Goal: Task Accomplishment & Management: Manage account settings

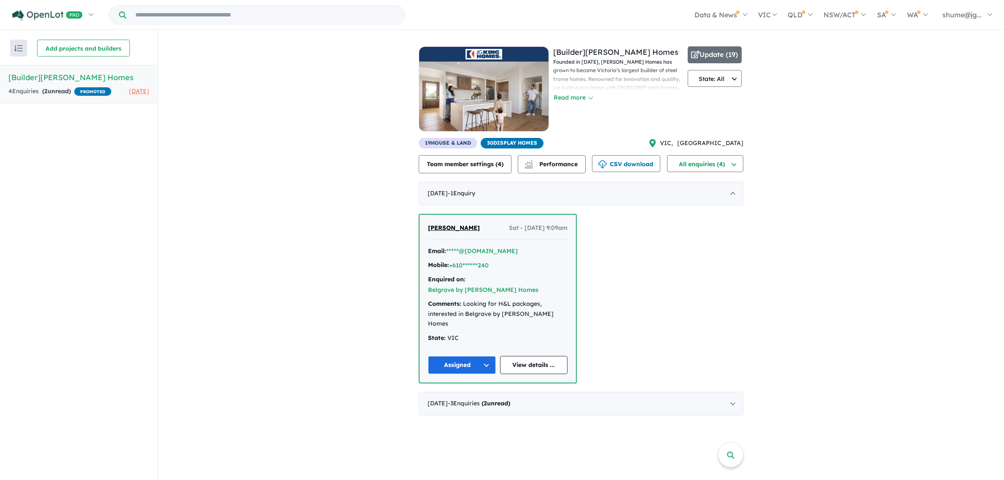
click at [18, 51] on img "button" at bounding box center [18, 48] width 8 height 6
click at [112, 226] on div "Recent enquiries first Most unread enquiries first Most enquiries first By name…" at bounding box center [79, 256] width 158 height 450
click at [65, 74] on h5 "[Builder] JG King Homes" at bounding box center [78, 77] width 141 height 11
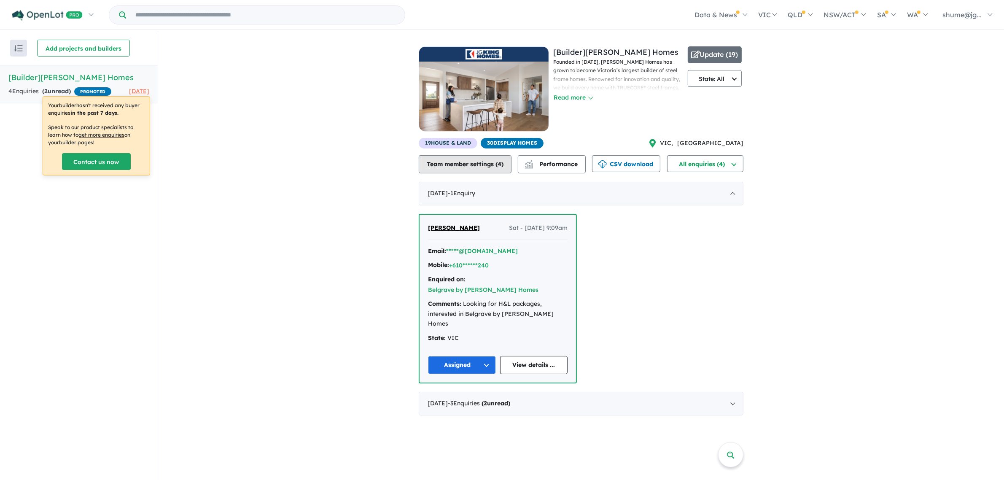
click at [488, 170] on button "Team member settings ( 4 )" at bounding box center [465, 164] width 93 height 18
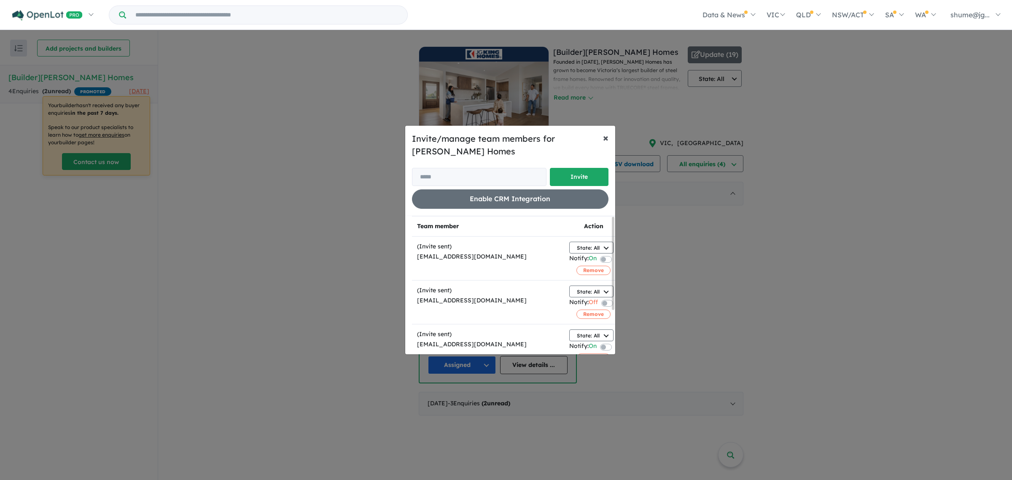
click at [606, 136] on span "×" at bounding box center [605, 137] width 5 height 13
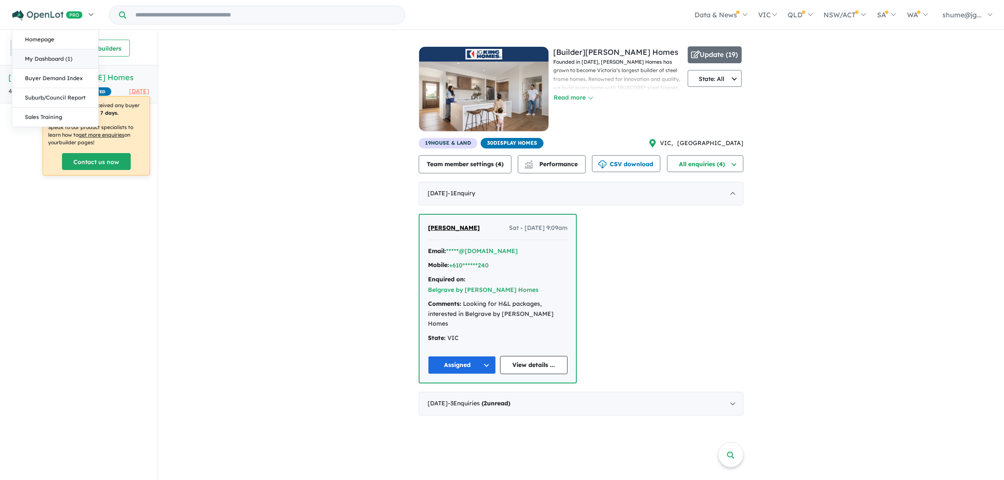
click at [48, 55] on link "My Dashboard (1)" at bounding box center [55, 58] width 86 height 19
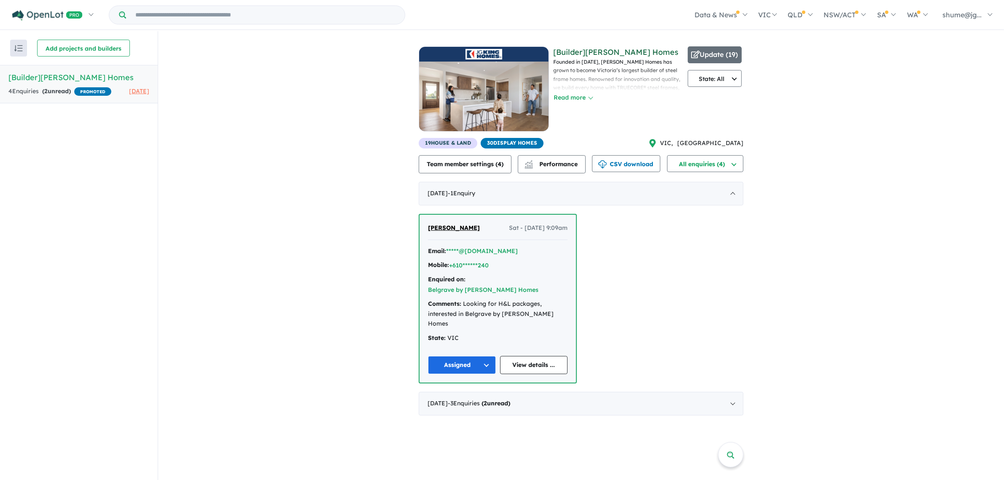
click at [585, 50] on link "[Builder] [PERSON_NAME] Homes" at bounding box center [615, 52] width 125 height 10
click at [15, 47] on img "button" at bounding box center [18, 48] width 8 height 6
click at [211, 83] on div "View all builders in your account 4 Enquir ies ( 2 unread) PROMOTED 2 months ag…" at bounding box center [581, 227] width 846 height 393
click at [551, 168] on button "Performance" at bounding box center [552, 164] width 68 height 18
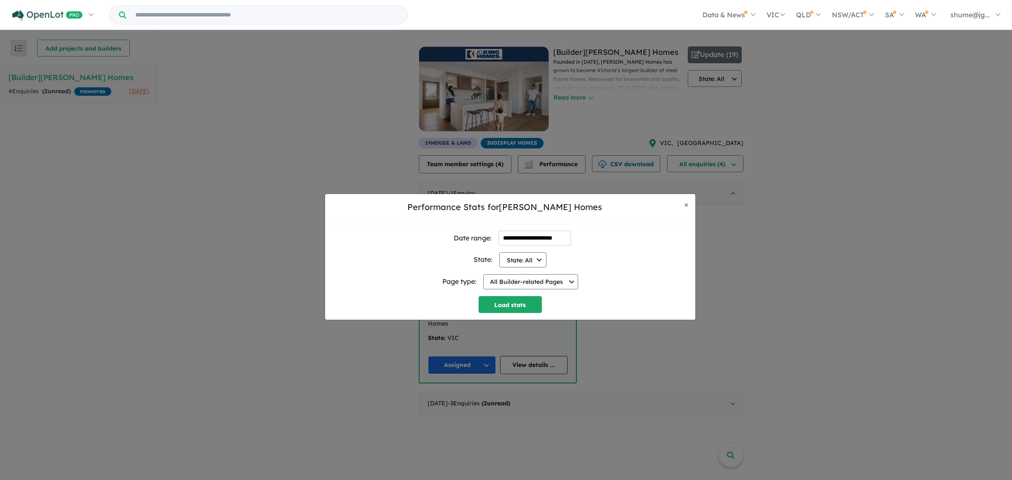
drag, startPoint x: 841, startPoint y: 271, endPoint x: 835, endPoint y: 268, distance: 7.2
click at [839, 269] on div "**********" at bounding box center [506, 257] width 1012 height 480
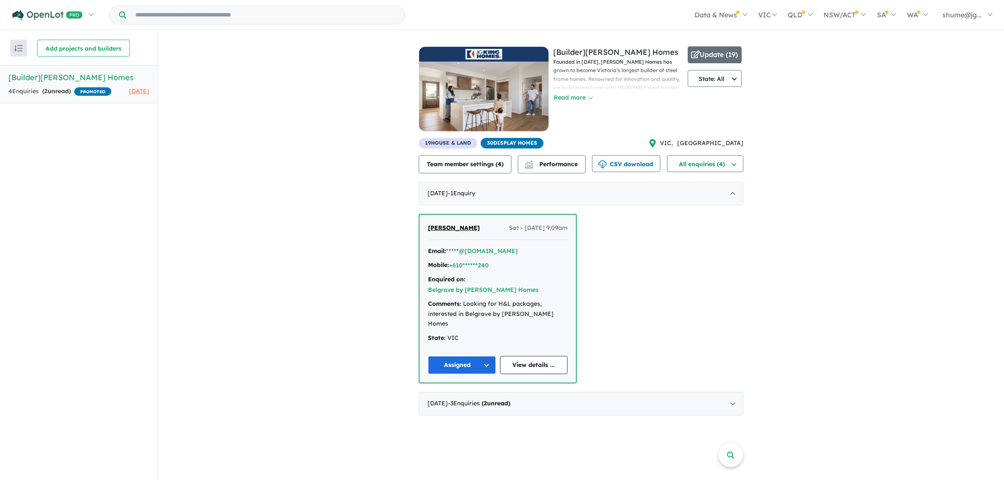
scroll to position [1, 0]
click at [721, 460] on link at bounding box center [730, 454] width 25 height 25
click at [730, 81] on button "State: All" at bounding box center [715, 78] width 54 height 17
click at [715, 119] on button "VIC" at bounding box center [714, 117] width 53 height 19
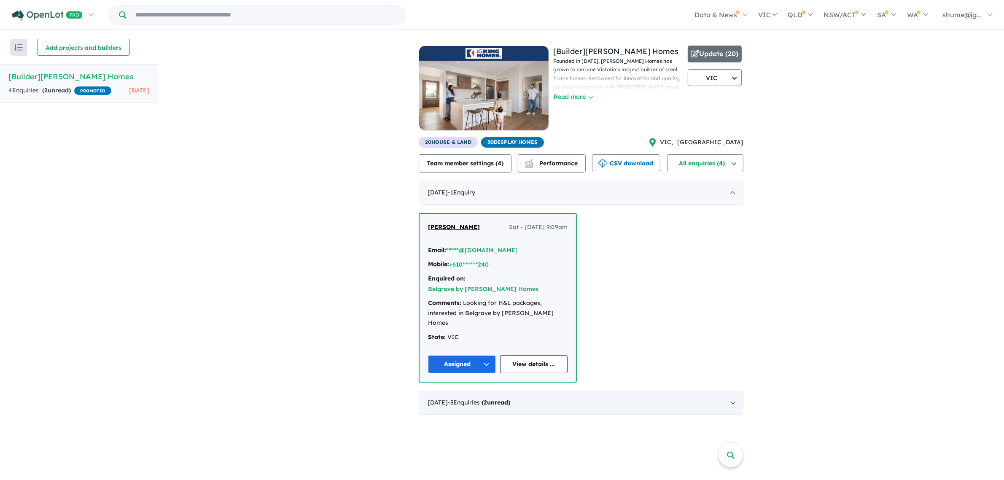
click at [732, 391] on div "February 2025 - 3 Enquir ies ( 2 unread)" at bounding box center [581, 403] width 325 height 24
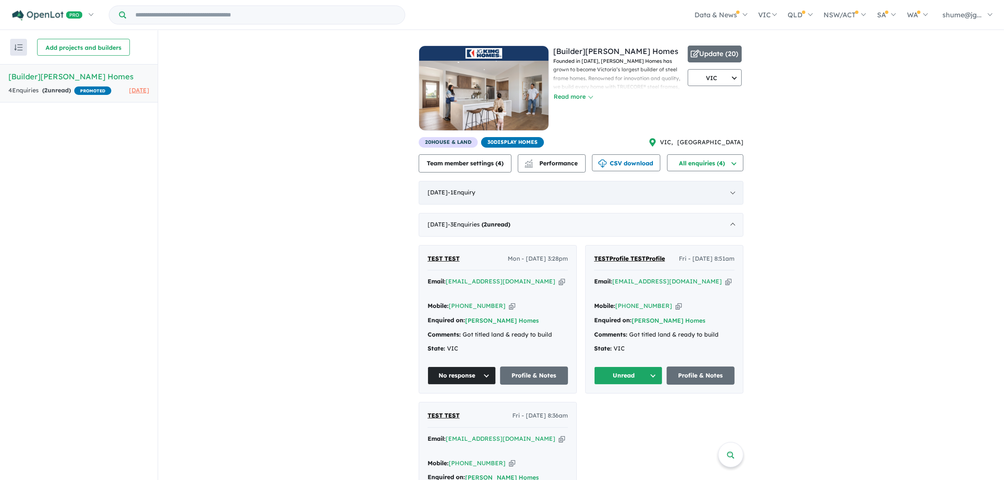
click at [727, 194] on div "July 2025 - 1 Enquir y ( 0 unread)" at bounding box center [581, 193] width 325 height 24
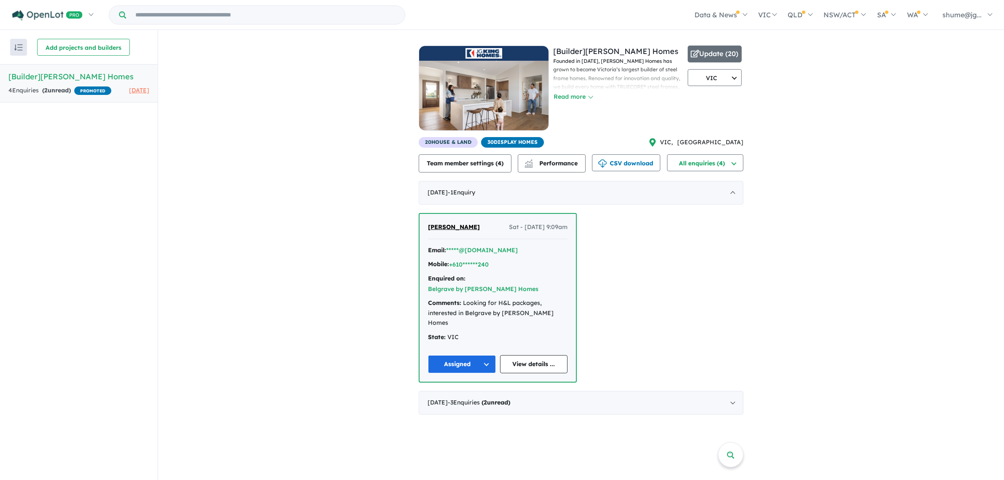
click at [25, 45] on button "button" at bounding box center [18, 47] width 17 height 17
click at [75, 195] on div "Recent enquiries first Most unread enquiries first Most enquiries first By name…" at bounding box center [79, 255] width 158 height 450
click at [58, 77] on h5 "[Builder] JG King Homes" at bounding box center [78, 76] width 141 height 11
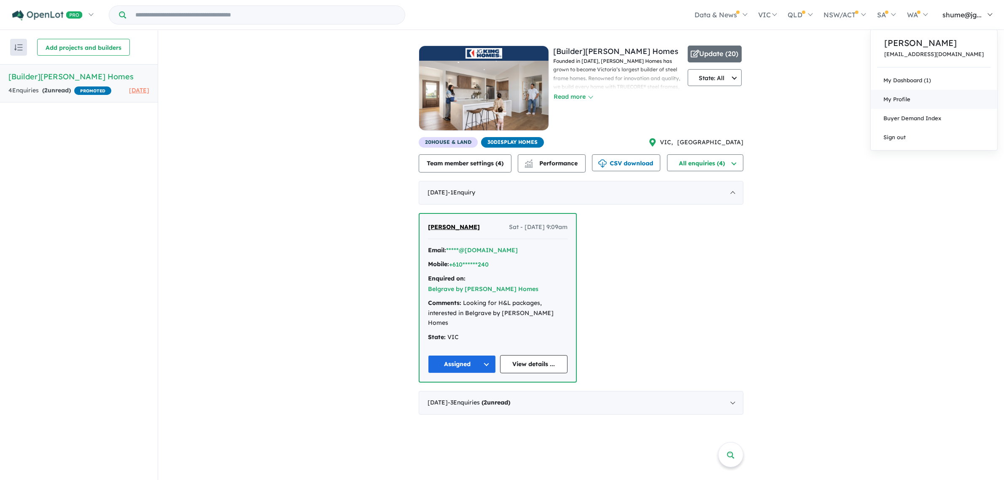
click at [910, 96] on span "My Profile" at bounding box center [896, 99] width 27 height 7
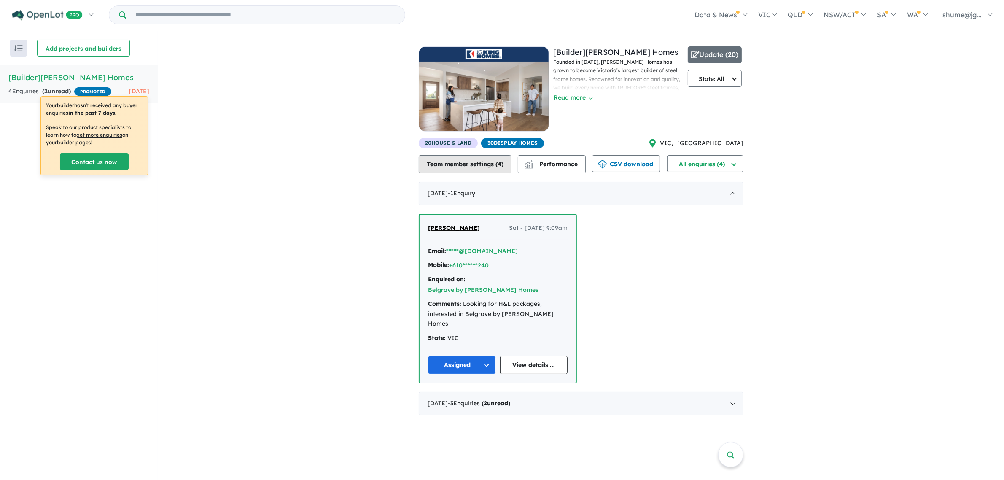
click at [487, 169] on button "Team member settings ( 4 )" at bounding box center [465, 164] width 93 height 18
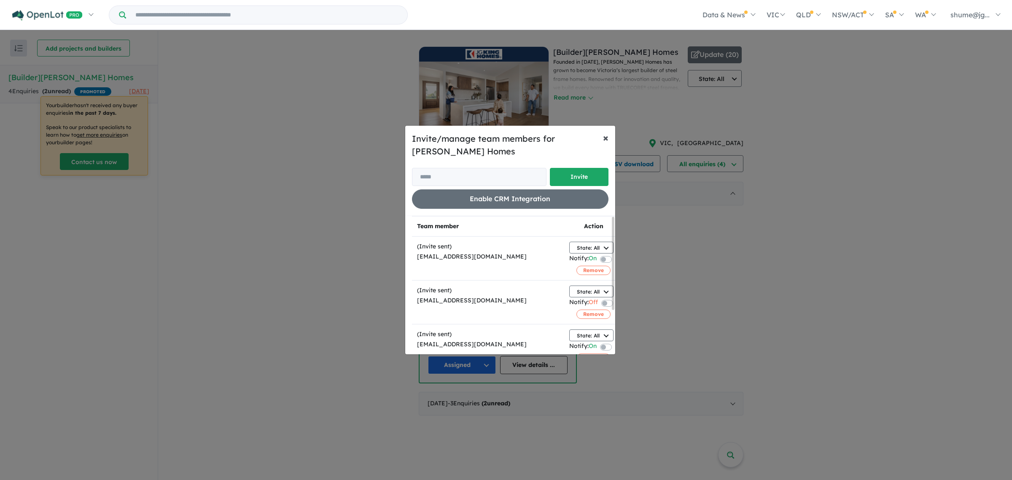
click at [603, 138] on span "×" at bounding box center [605, 137] width 5 height 13
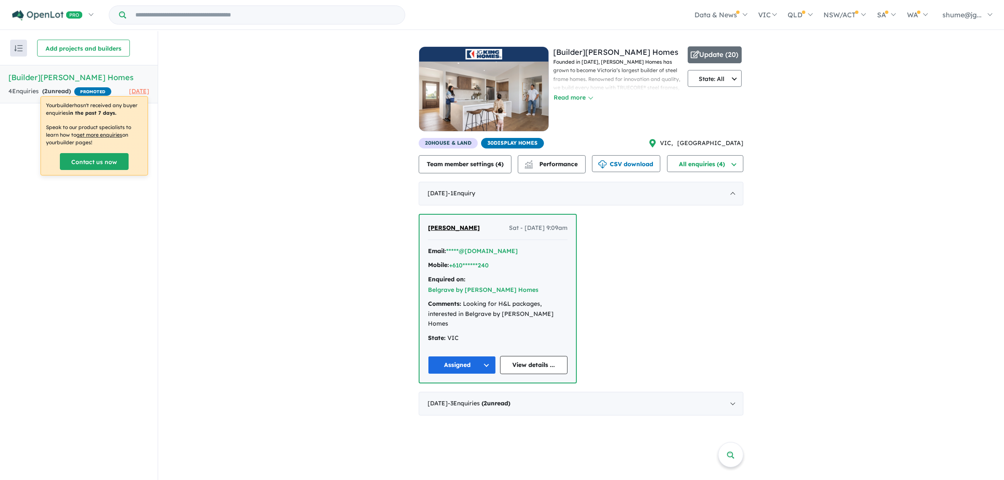
click at [353, 285] on div "View all builders in your account 4 Enquir ies ( 2 unread) PROMOTED [DATE] [Bui…" at bounding box center [581, 227] width 846 height 393
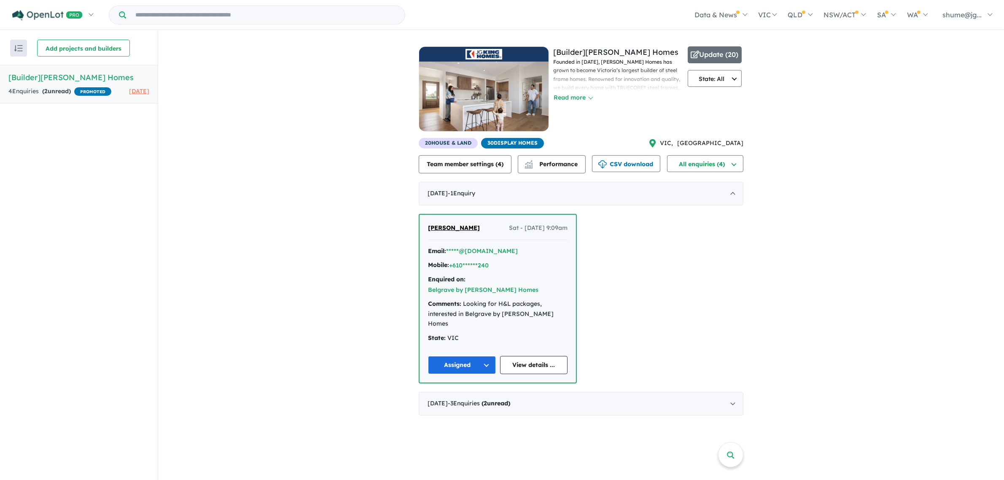
click at [22, 45] on img "button" at bounding box center [18, 48] width 8 height 6
click at [230, 161] on div "View all builders in your account 4 Enquir ies ( 2 unread) PROMOTED 2 months ag…" at bounding box center [581, 227] width 846 height 393
click at [729, 56] on button "Update ( 20 )" at bounding box center [715, 54] width 54 height 17
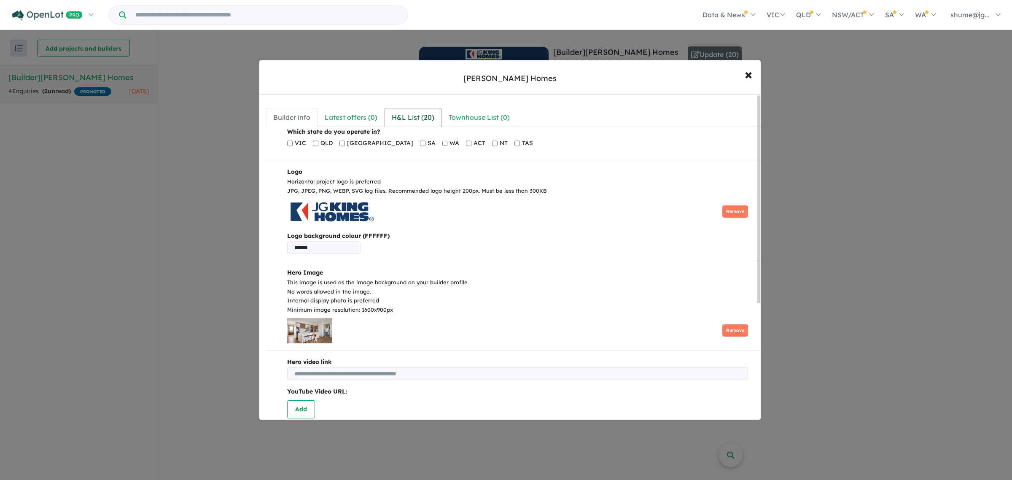
click at [423, 113] on div "H&L List ( 20 )" at bounding box center [413, 117] width 43 height 11
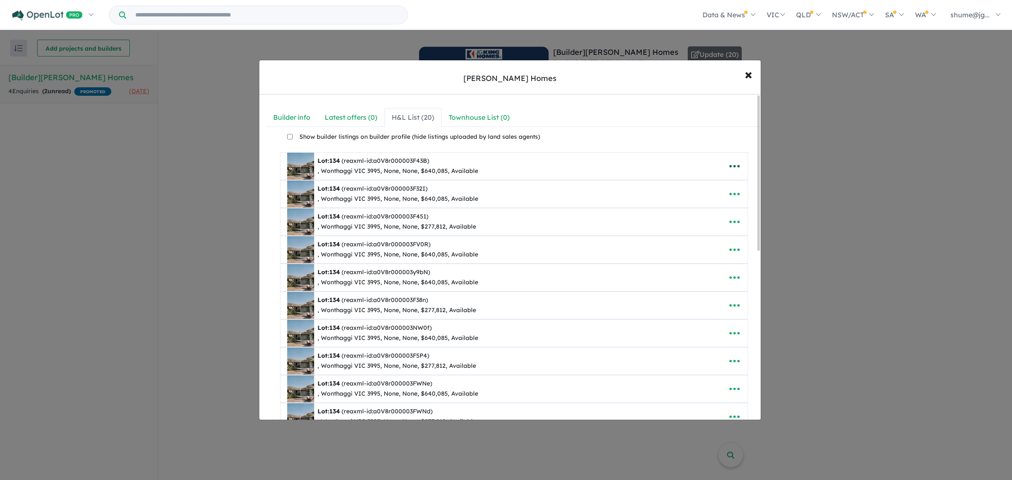
click at [734, 169] on icon "button" at bounding box center [734, 166] width 13 height 13
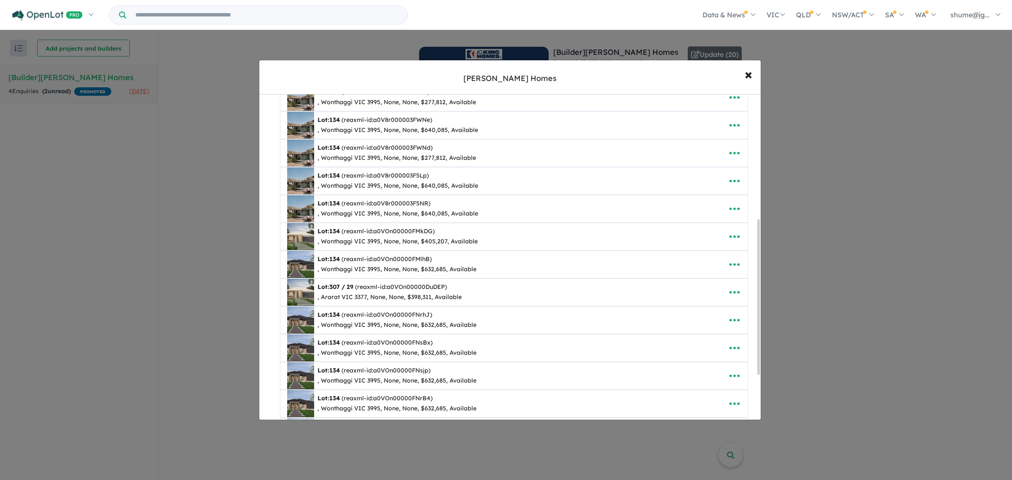
scroll to position [356, 0]
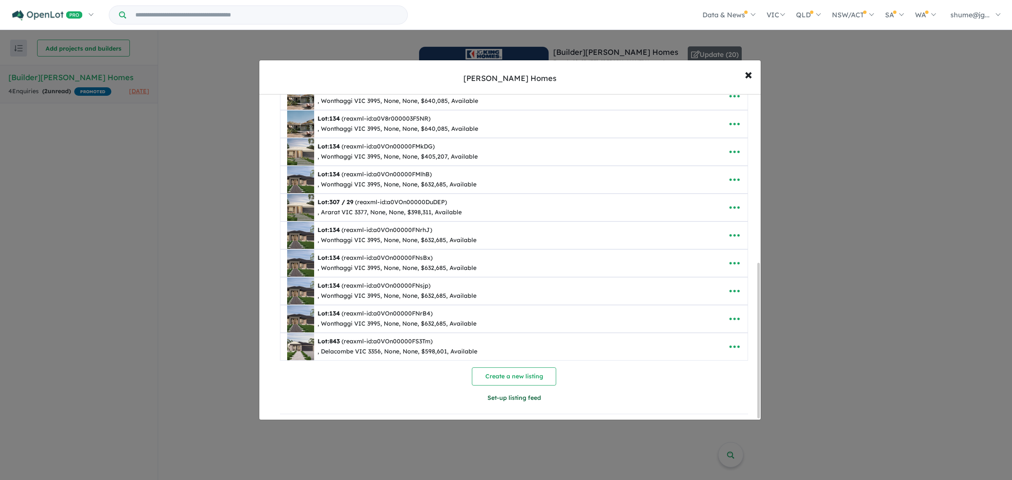
click at [526, 397] on button "Set-up listing feed" at bounding box center [514, 398] width 234 height 18
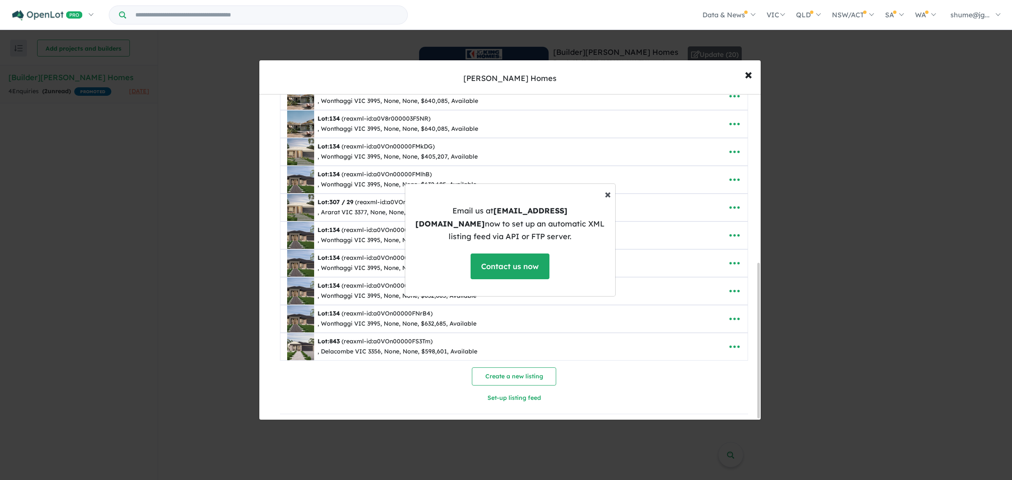
click at [603, 202] on button "× Close" at bounding box center [608, 193] width 20 height 25
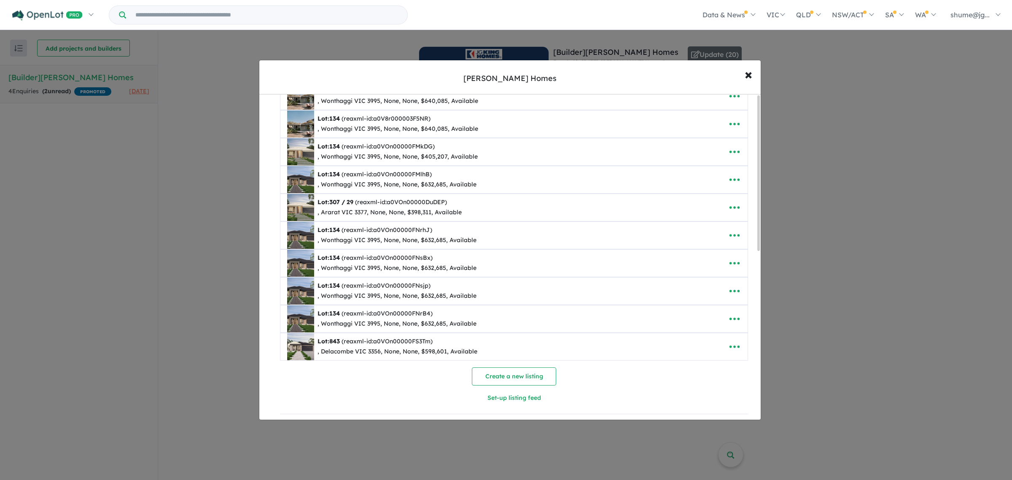
scroll to position [0, 0]
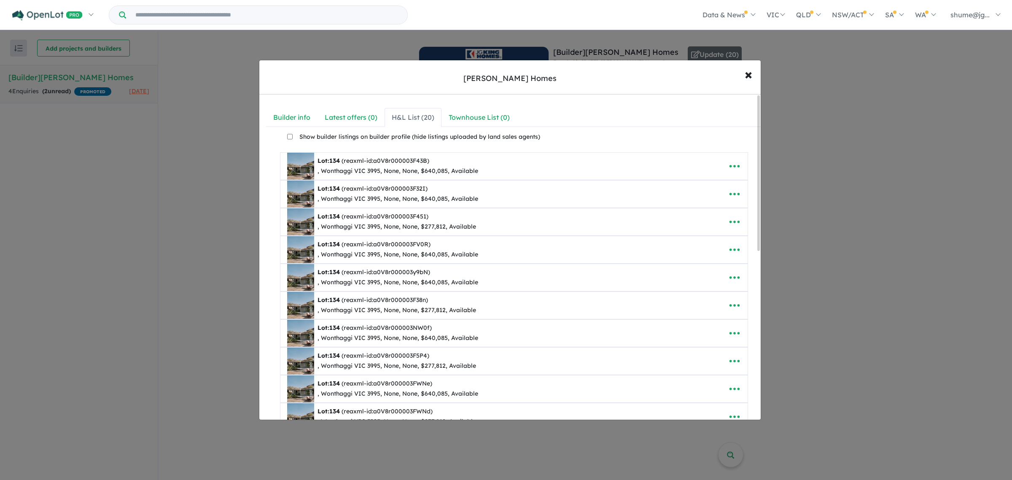
click at [428, 118] on div "H&L List ( 20 )" at bounding box center [413, 117] width 43 height 11
click at [504, 140] on label "Show builder listings on builder profile (hide listings uploaded by land sales …" at bounding box center [416, 136] width 247 height 12
click at [298, 119] on div "Builder info" at bounding box center [291, 117] width 37 height 11
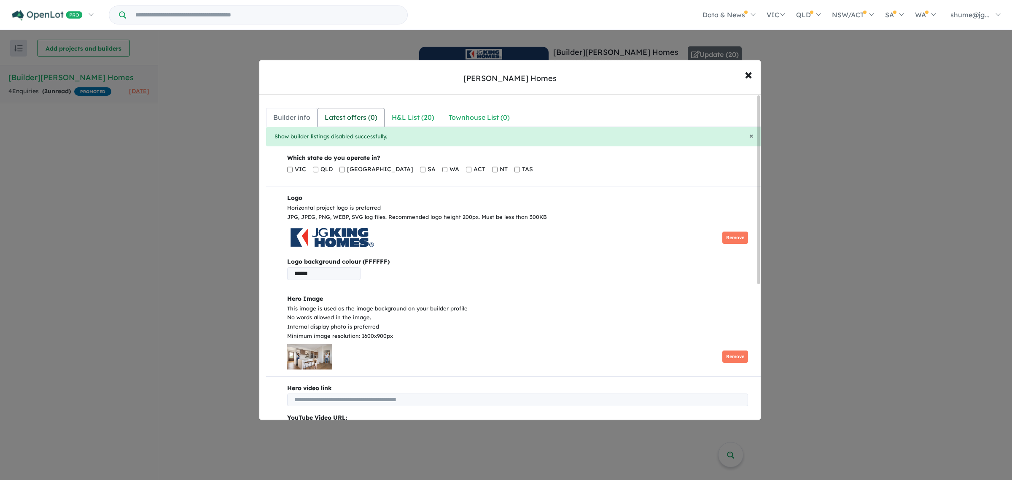
click at [360, 117] on div "Latest offers ( 0 )" at bounding box center [351, 117] width 53 height 11
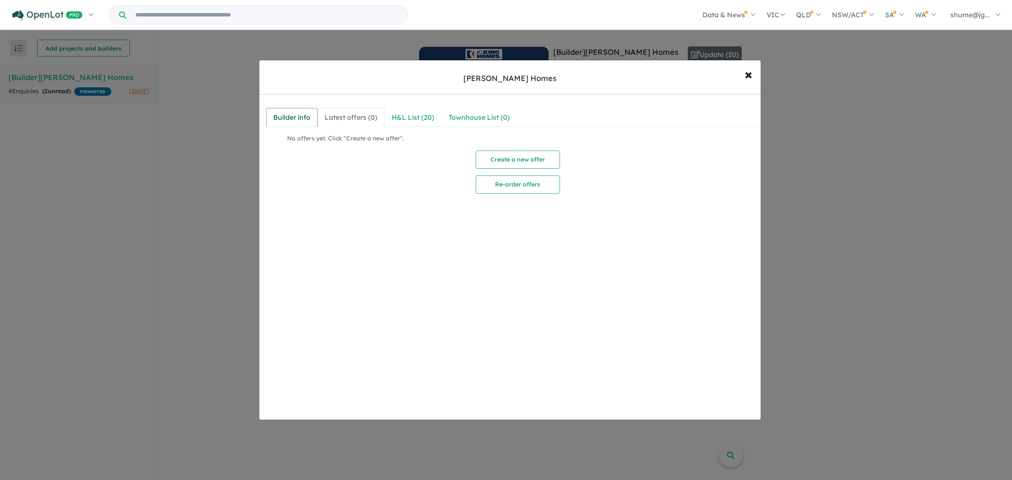
click at [302, 117] on div "Builder info" at bounding box center [291, 117] width 37 height 11
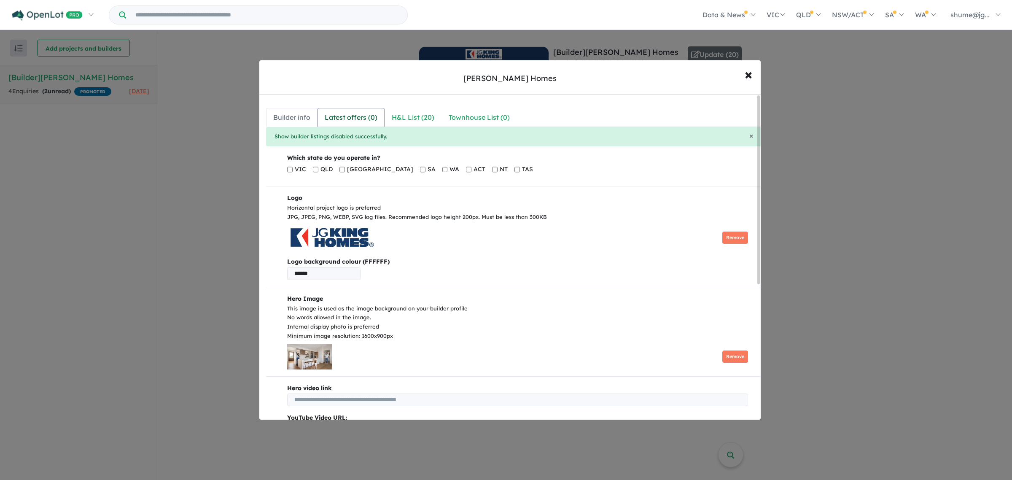
click at [355, 116] on div "Latest offers ( 0 )" at bounding box center [351, 117] width 53 height 11
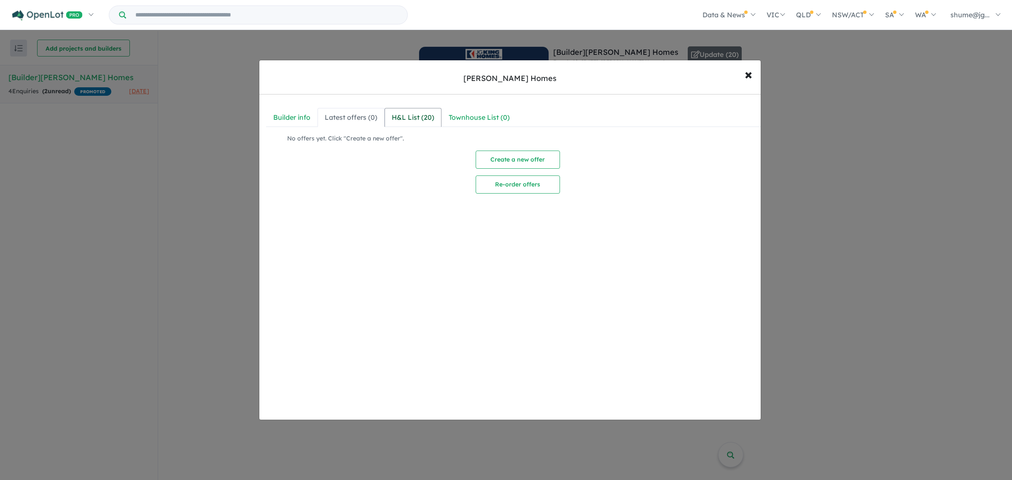
click at [399, 117] on div "H&L List ( 20 )" at bounding box center [413, 117] width 43 height 11
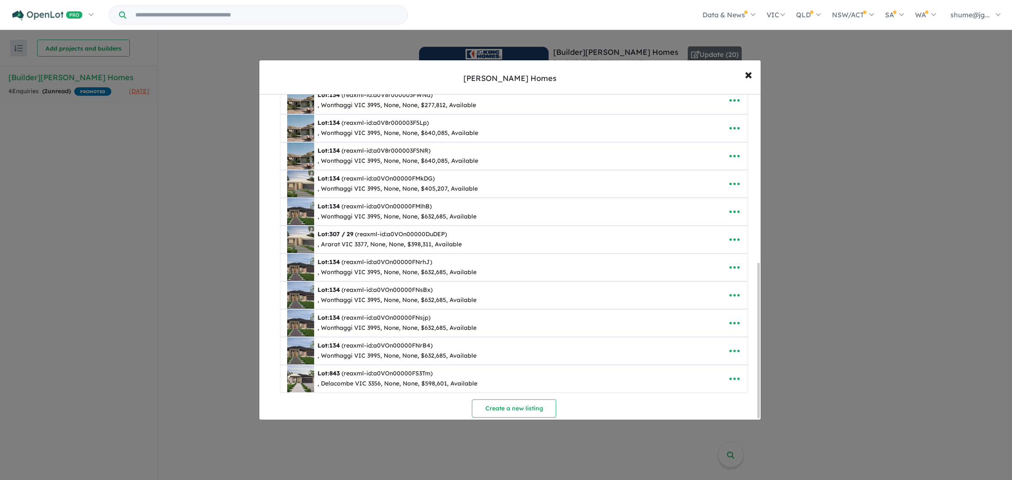
scroll to position [356, 0]
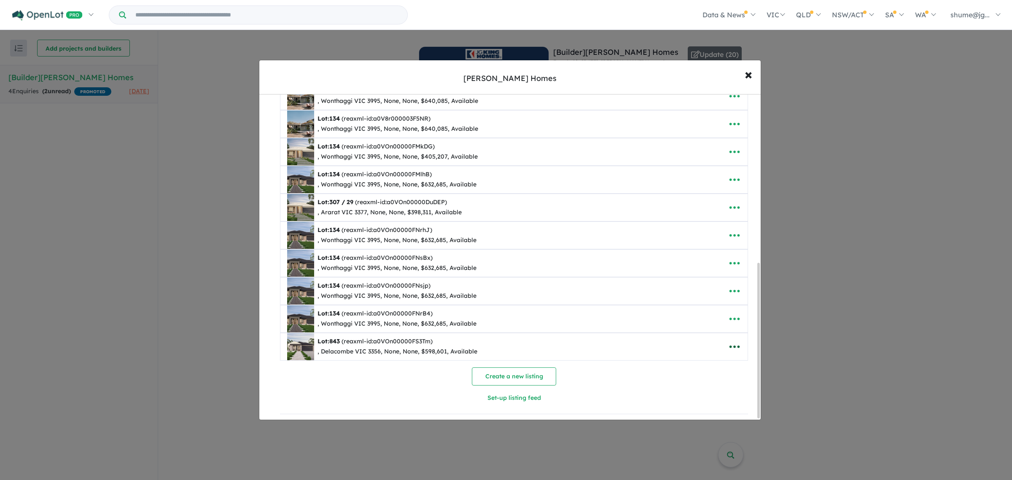
click at [731, 346] on icon "button" at bounding box center [734, 346] width 13 height 13
click at [298, 347] on img at bounding box center [300, 346] width 27 height 27
drag, startPoint x: 338, startPoint y: 340, endPoint x: 366, endPoint y: 340, distance: 27.4
click at [341, 340] on span "843 (reaxml-id: a0VOn00000FS3Tm )" at bounding box center [380, 341] width 103 height 8
drag, startPoint x: 338, startPoint y: 339, endPoint x: 315, endPoint y: 341, distance: 23.6
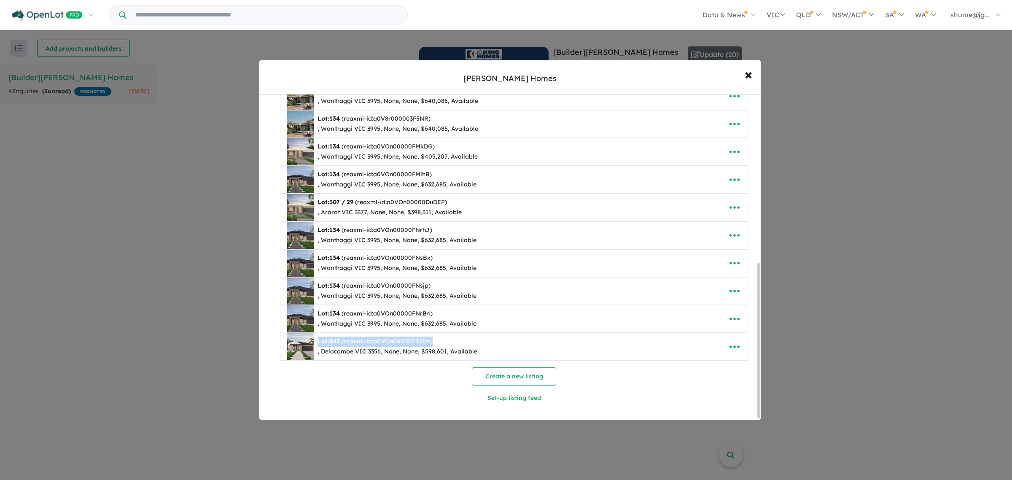
click at [315, 341] on div "Lot: 843 (reaxml-id: a0VOn00000FS3Tm ) , Delacombe VIC 3356, None, None, $598,6…" at bounding box center [501, 346] width 428 height 27
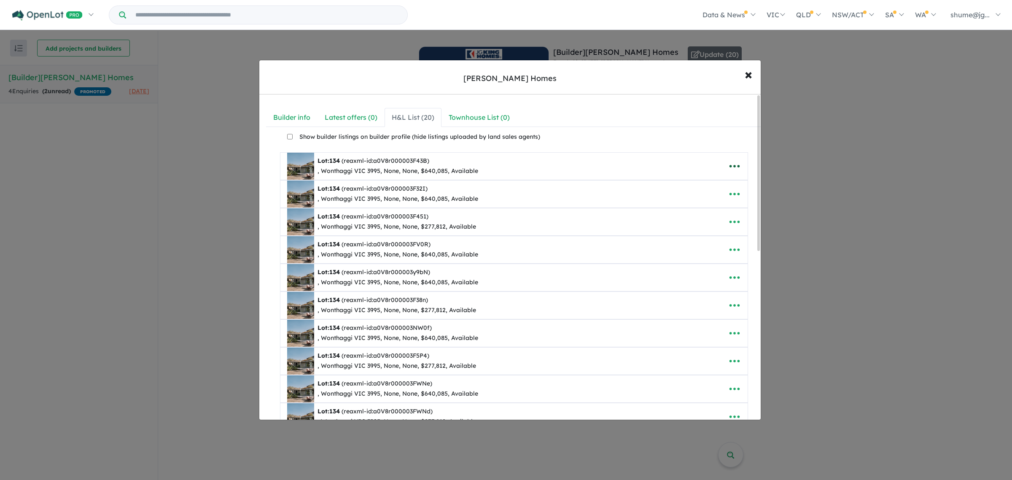
click at [735, 165] on icon "button" at bounding box center [734, 166] width 13 height 13
click at [705, 204] on link "Remove" at bounding box center [716, 206] width 62 height 19
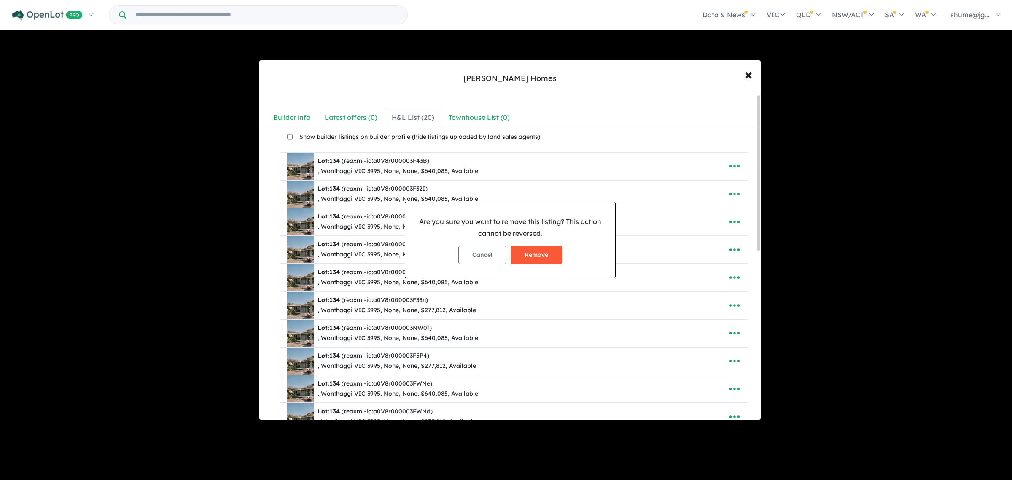
click at [546, 251] on button "Remove" at bounding box center [536, 255] width 51 height 18
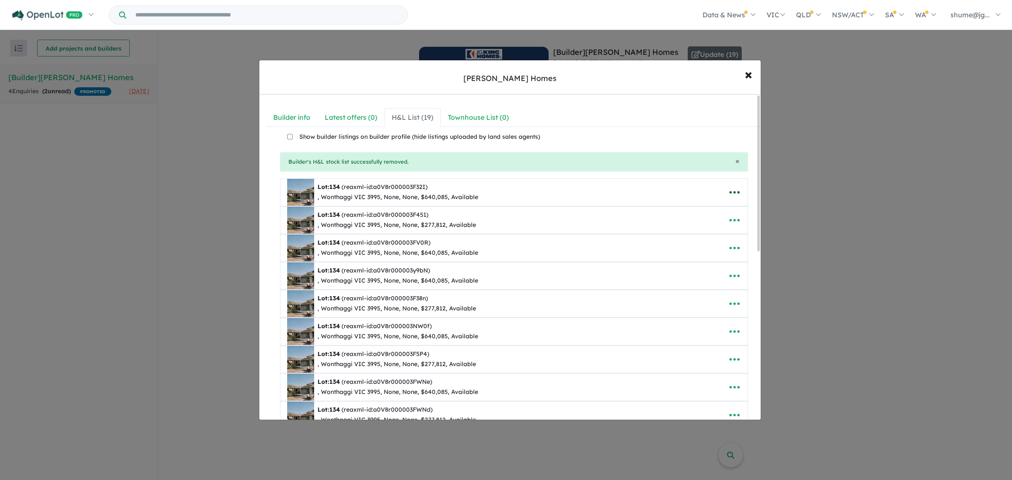
click at [730, 190] on icon "button" at bounding box center [734, 192] width 13 height 13
click at [708, 231] on link "Remove" at bounding box center [716, 232] width 62 height 19
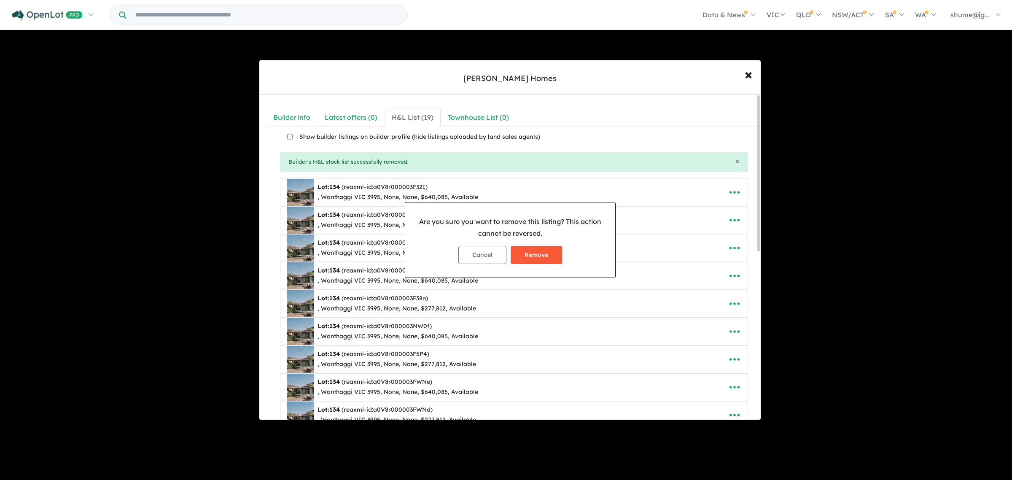
click at [547, 256] on button "Remove" at bounding box center [536, 255] width 51 height 18
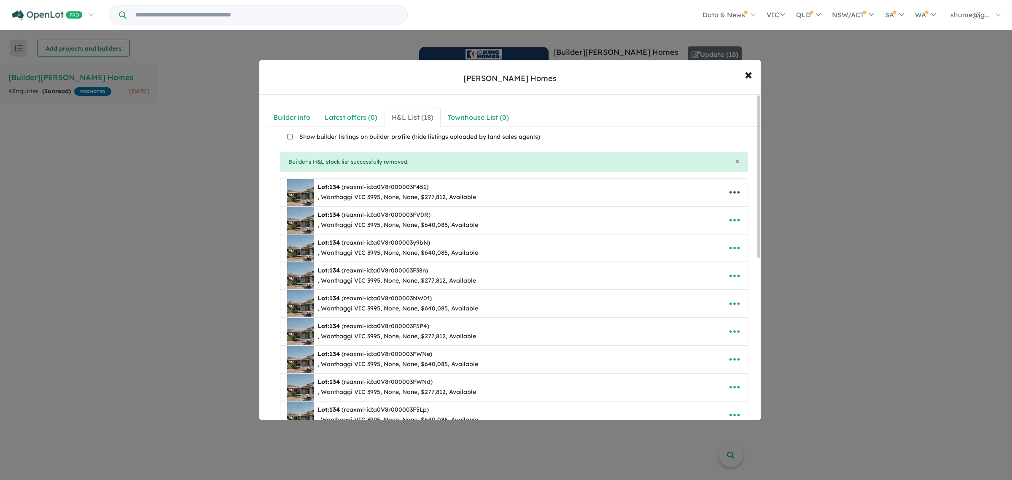
click at [732, 190] on icon "button" at bounding box center [734, 192] width 13 height 13
click at [707, 231] on link "Remove" at bounding box center [716, 232] width 62 height 19
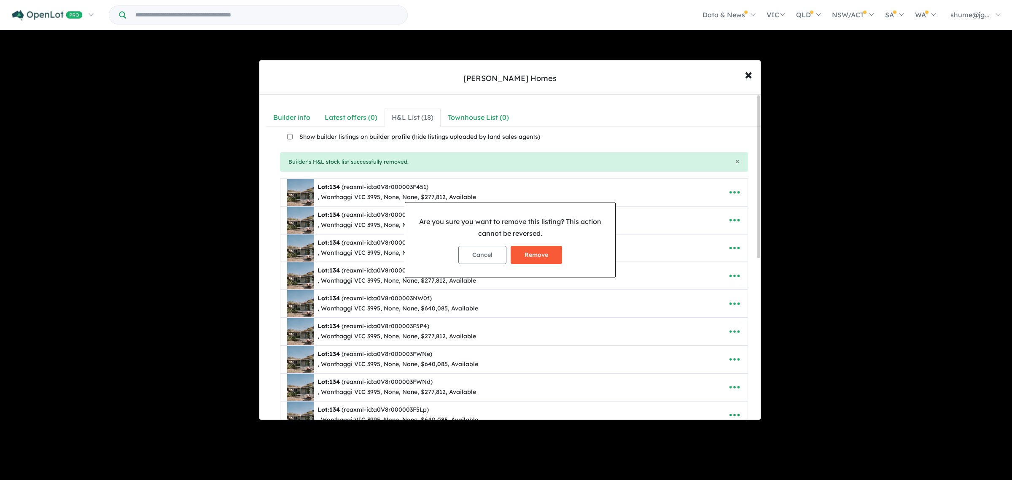
click at [540, 249] on button "Remove" at bounding box center [536, 255] width 51 height 18
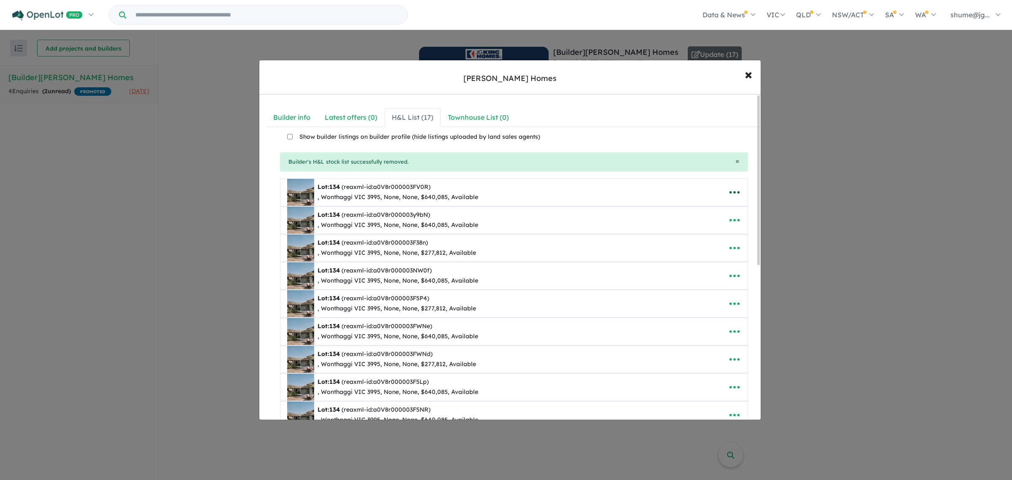
click at [731, 196] on icon "button" at bounding box center [734, 192] width 13 height 13
click at [702, 231] on link "Remove" at bounding box center [716, 232] width 62 height 19
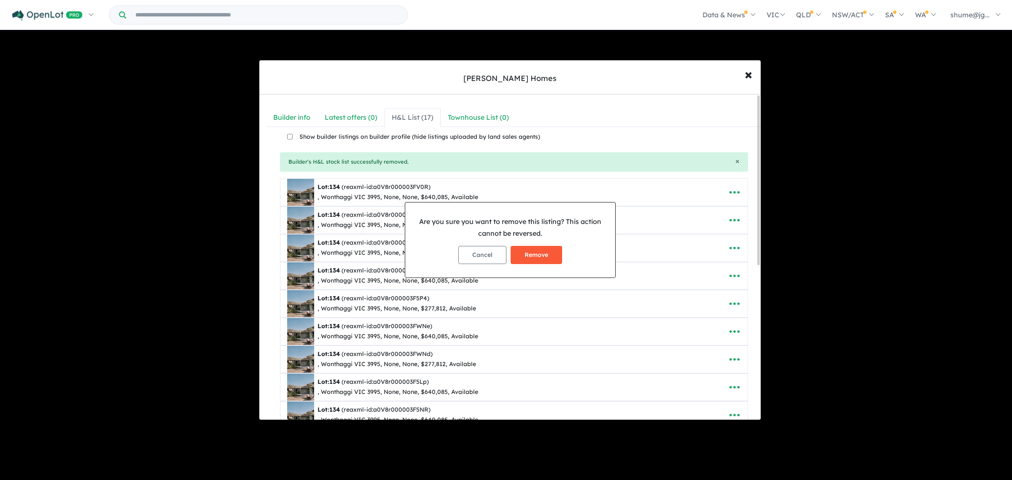
click at [547, 252] on button "Remove" at bounding box center [536, 255] width 51 height 18
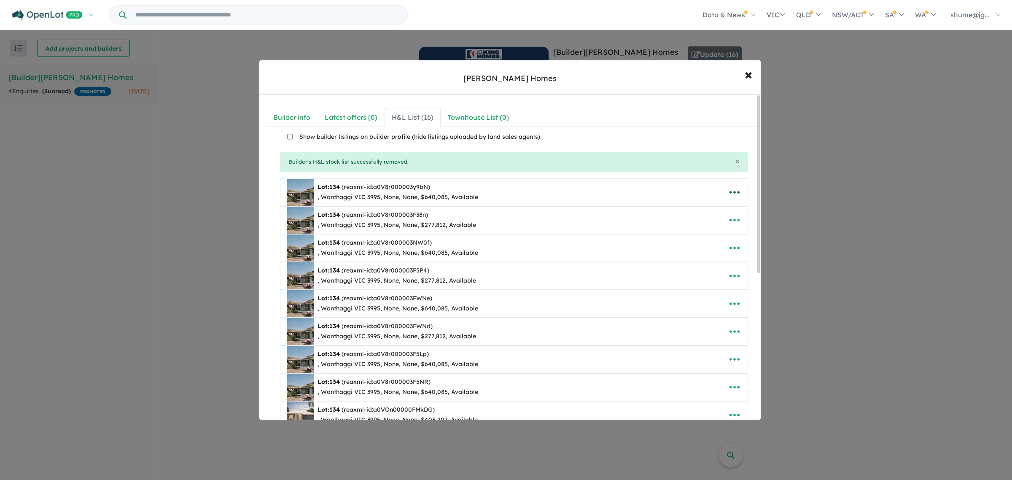
click at [737, 195] on icon "button" at bounding box center [734, 192] width 13 height 13
click at [709, 232] on link "Remove" at bounding box center [716, 232] width 62 height 19
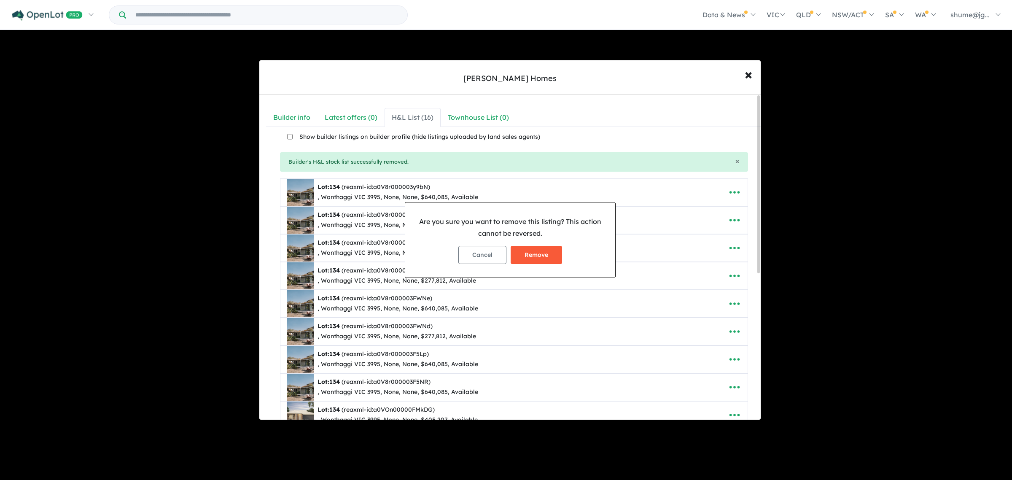
click at [551, 252] on button "Remove" at bounding box center [536, 255] width 51 height 18
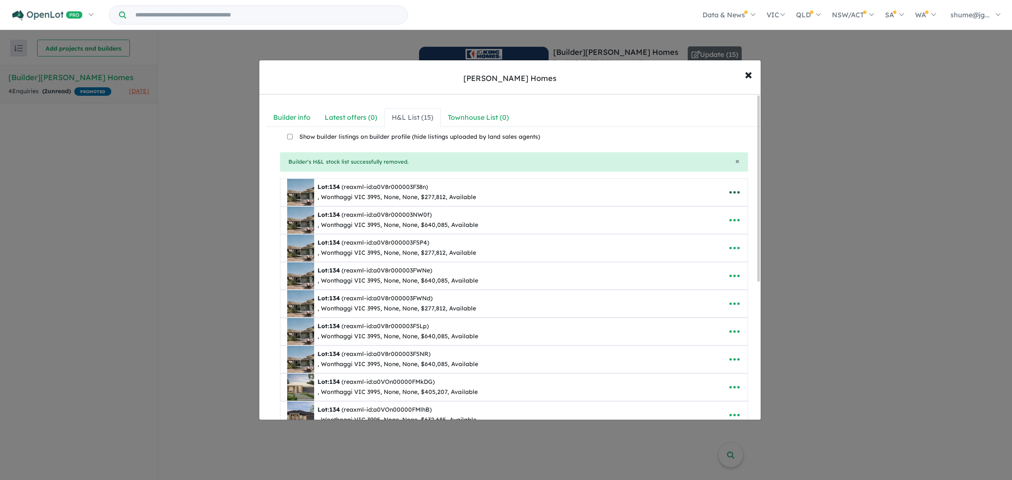
click at [734, 192] on icon "button" at bounding box center [734, 192] width 13 height 13
click at [717, 233] on link "Remove" at bounding box center [716, 232] width 62 height 19
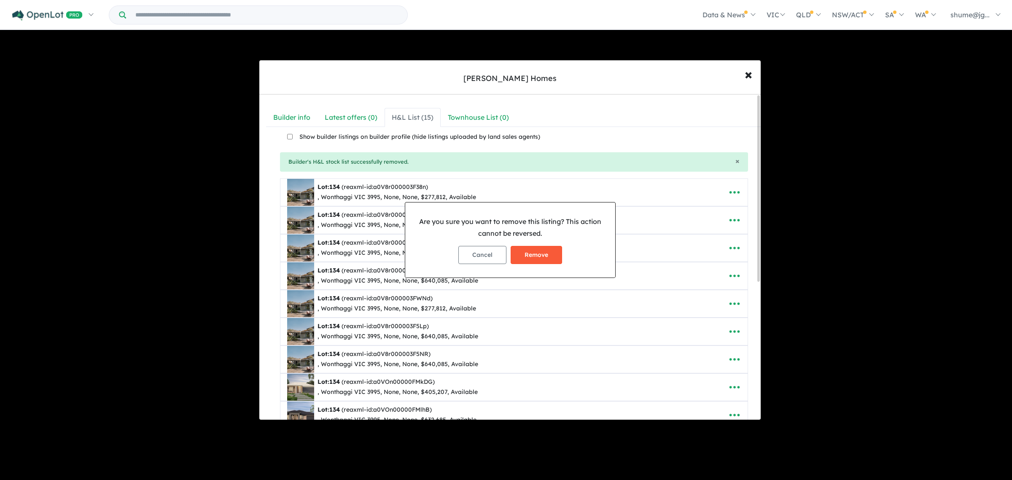
click at [541, 253] on button "Remove" at bounding box center [536, 255] width 51 height 18
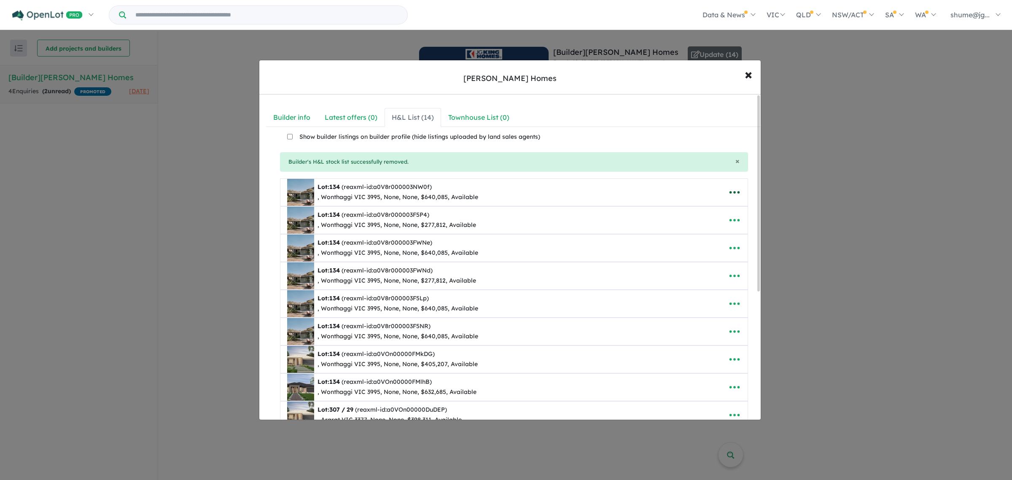
click at [734, 192] on icon "button" at bounding box center [734, 192] width 13 height 13
click at [710, 232] on link "Remove" at bounding box center [716, 232] width 62 height 19
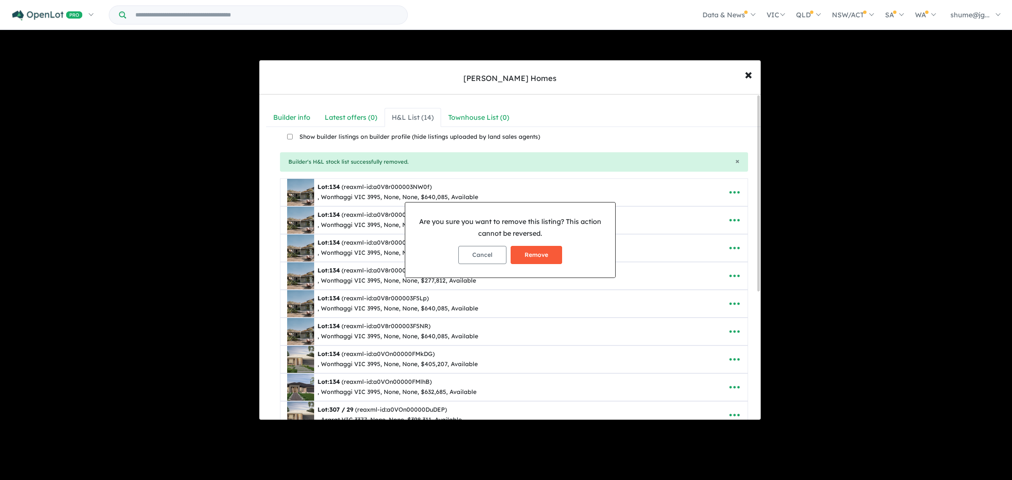
click at [547, 256] on button "Remove" at bounding box center [536, 255] width 51 height 18
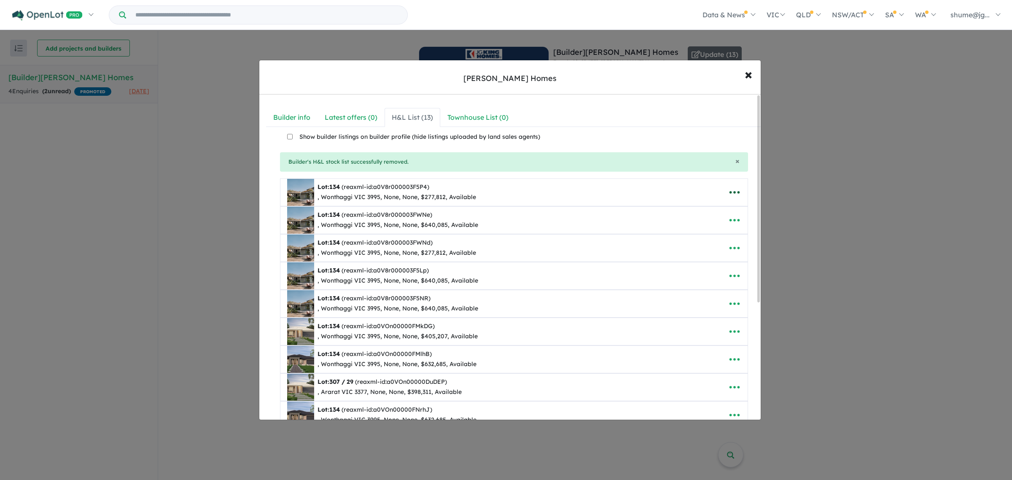
click at [736, 196] on icon "button" at bounding box center [734, 192] width 13 height 13
click at [721, 229] on link "Remove" at bounding box center [716, 232] width 62 height 19
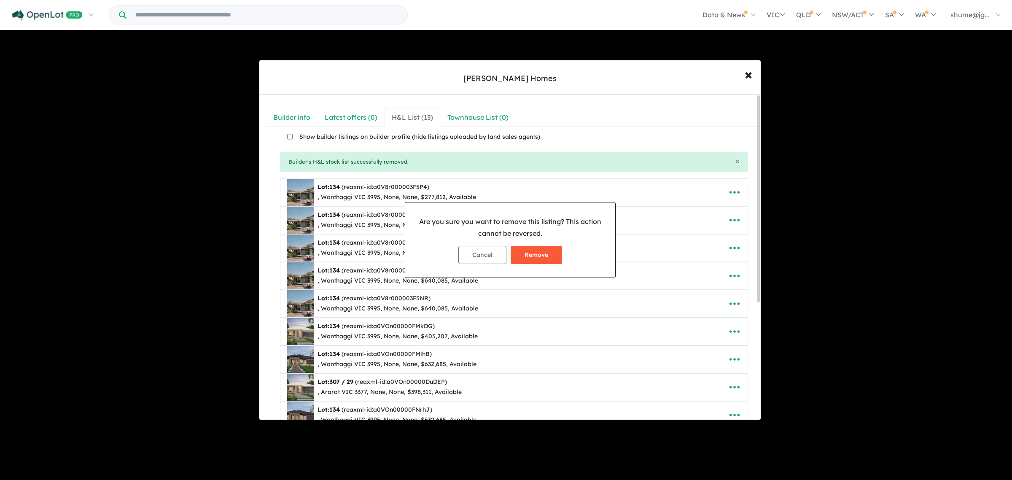
click at [549, 250] on button "Remove" at bounding box center [536, 255] width 51 height 18
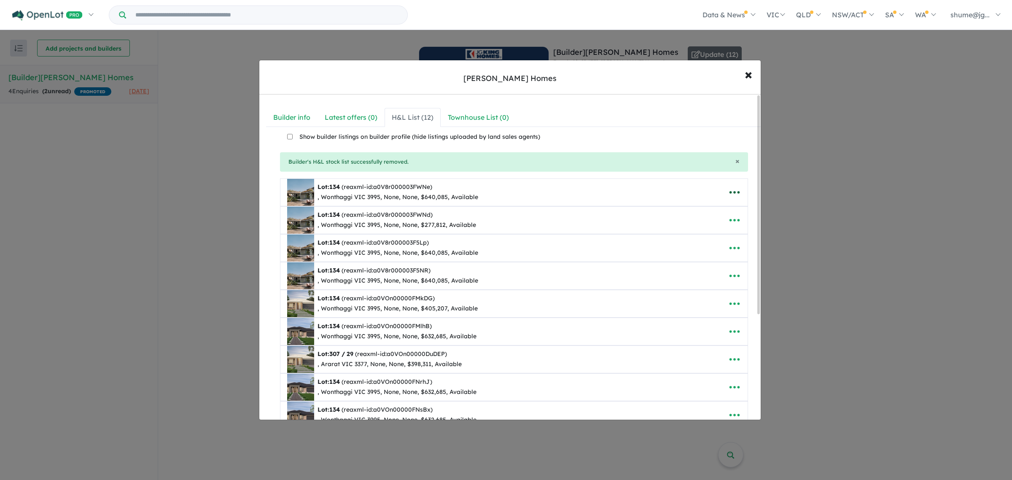
click at [732, 195] on icon "button" at bounding box center [734, 192] width 13 height 13
click at [707, 231] on link "Remove" at bounding box center [716, 232] width 62 height 19
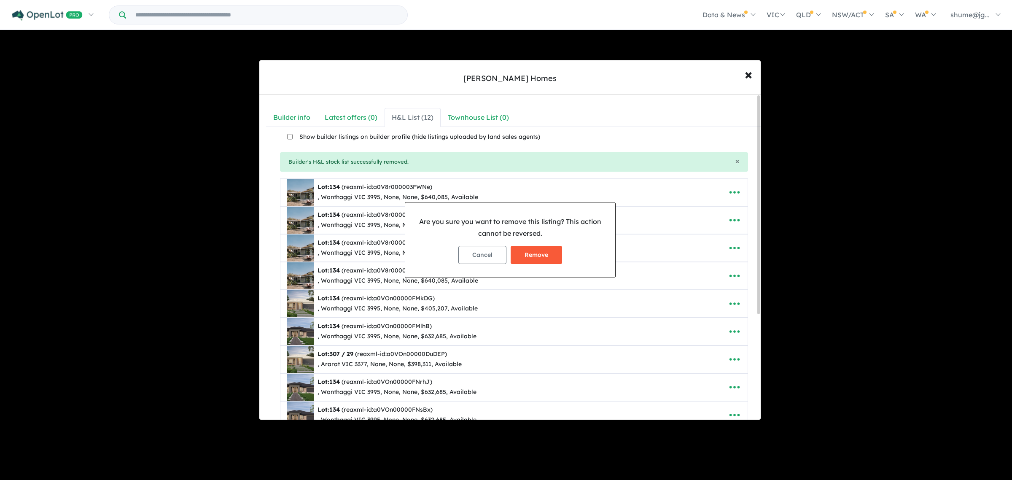
click at [546, 254] on button "Remove" at bounding box center [536, 255] width 51 height 18
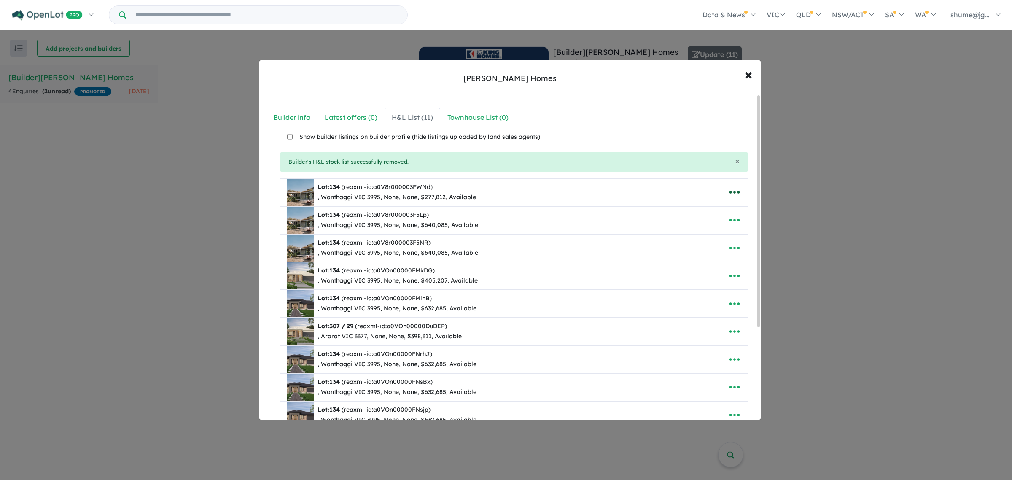
click at [734, 195] on icon "button" at bounding box center [734, 192] width 13 height 13
click at [709, 235] on link "Remove" at bounding box center [716, 232] width 62 height 19
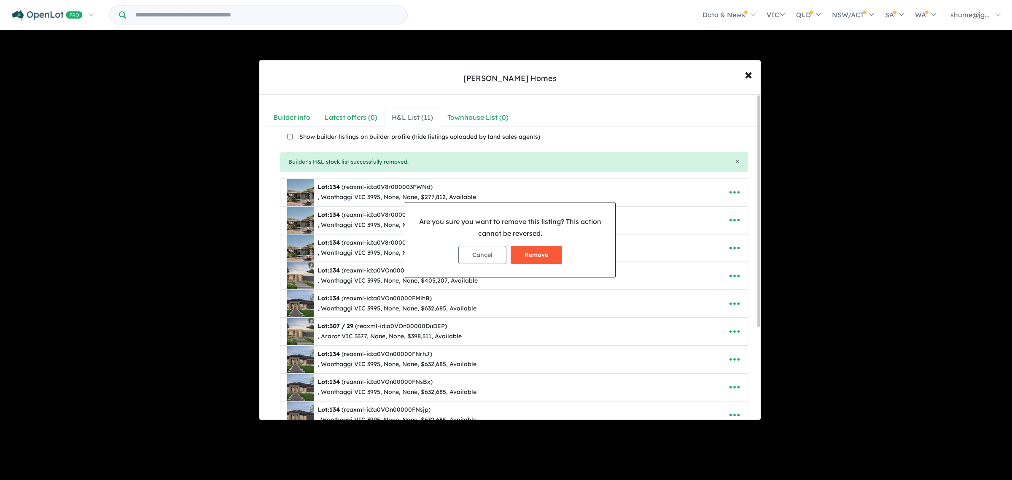
click at [538, 249] on button "Remove" at bounding box center [536, 255] width 51 height 18
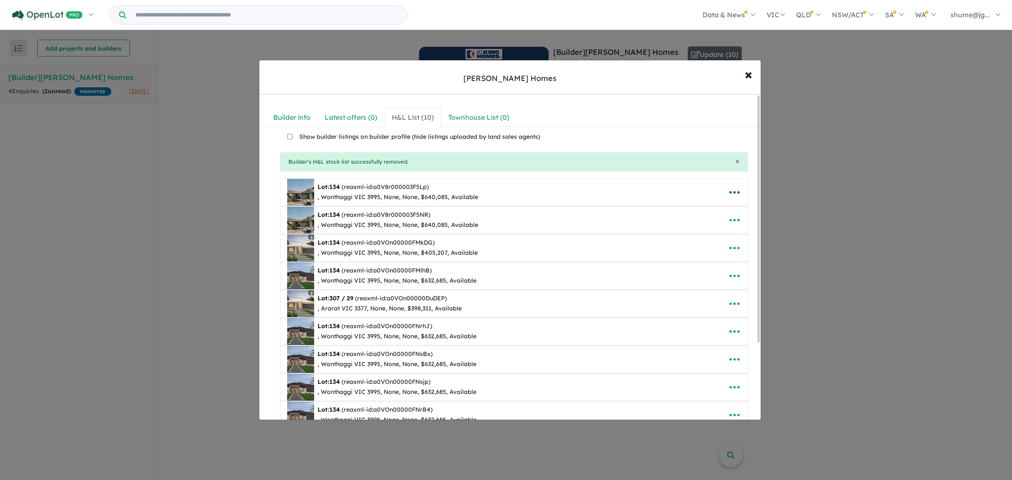
click at [728, 192] on icon "button" at bounding box center [734, 192] width 13 height 13
click at [707, 229] on link "Remove" at bounding box center [716, 232] width 62 height 19
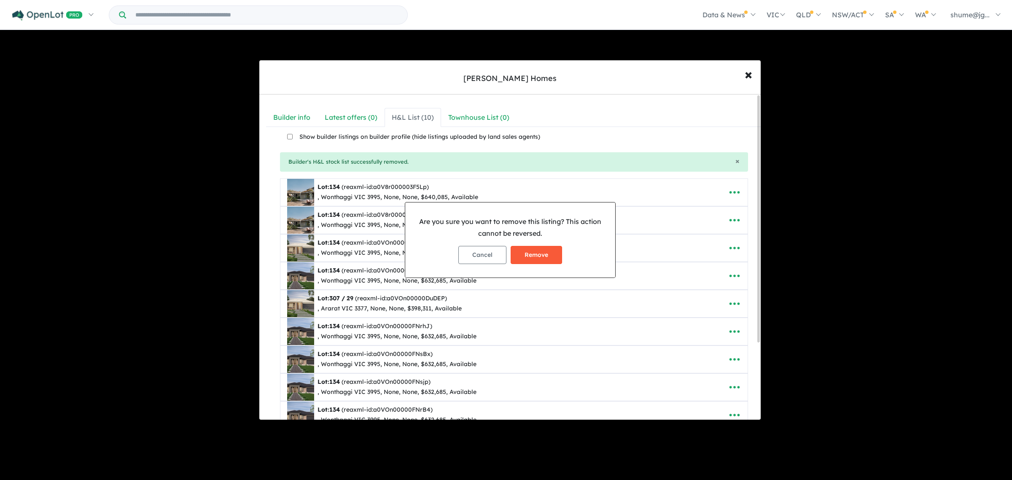
click at [536, 249] on button "Remove" at bounding box center [536, 255] width 51 height 18
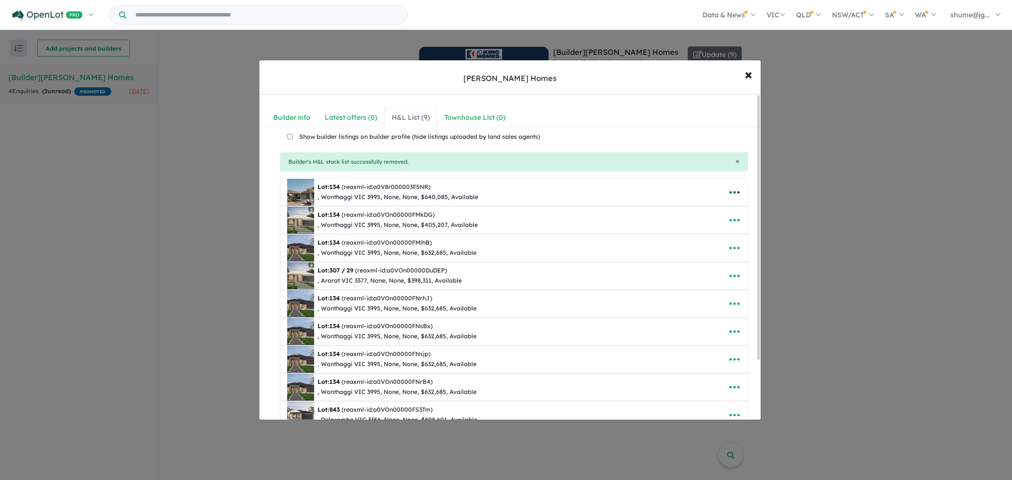
click at [734, 193] on icon "button" at bounding box center [734, 192] width 13 height 13
click at [711, 233] on link "Remove" at bounding box center [716, 232] width 62 height 19
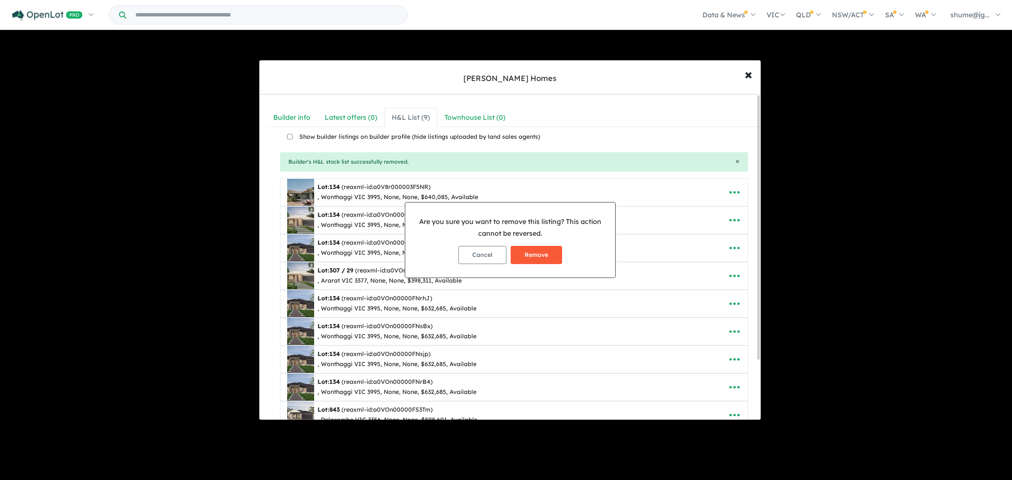
click at [545, 259] on button "Remove" at bounding box center [536, 255] width 51 height 18
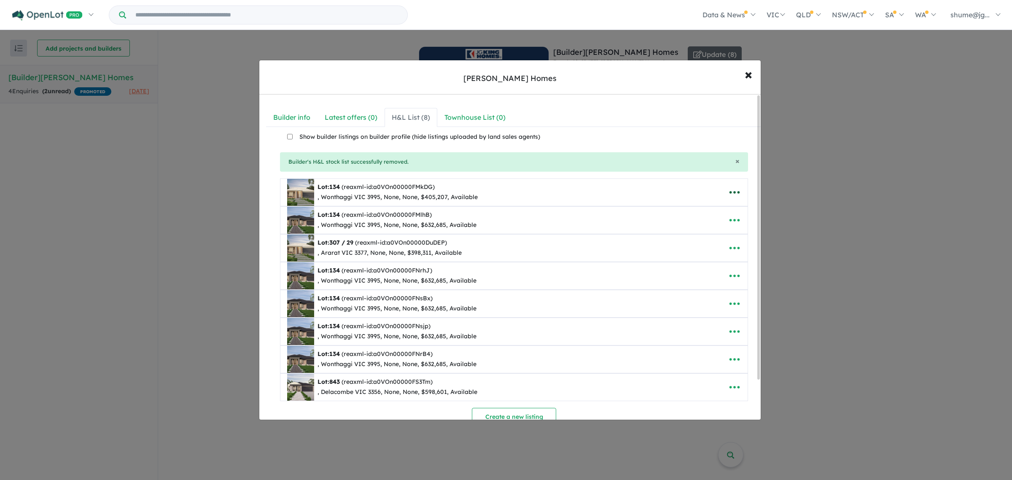
click at [735, 194] on icon "button" at bounding box center [734, 192] width 13 height 13
click at [715, 237] on link "Remove" at bounding box center [716, 232] width 62 height 19
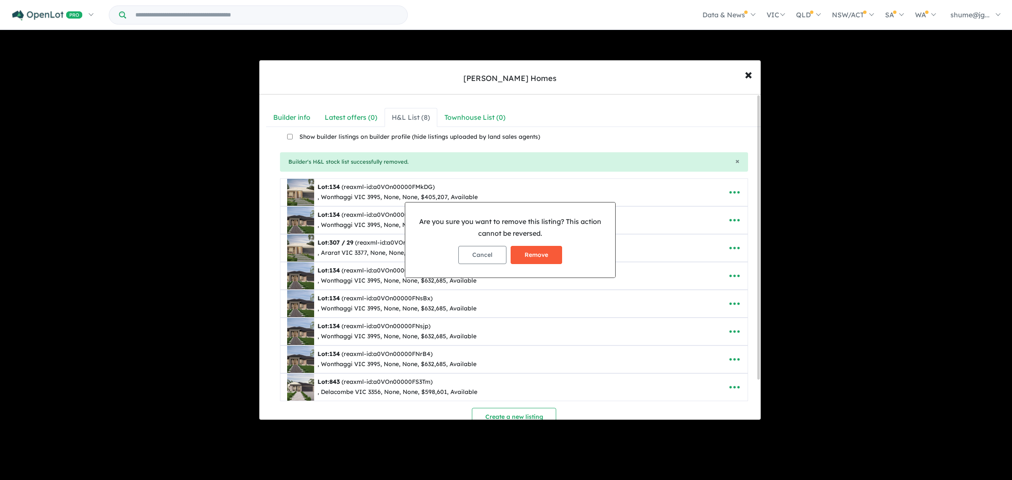
click at [538, 255] on button "Remove" at bounding box center [536, 255] width 51 height 18
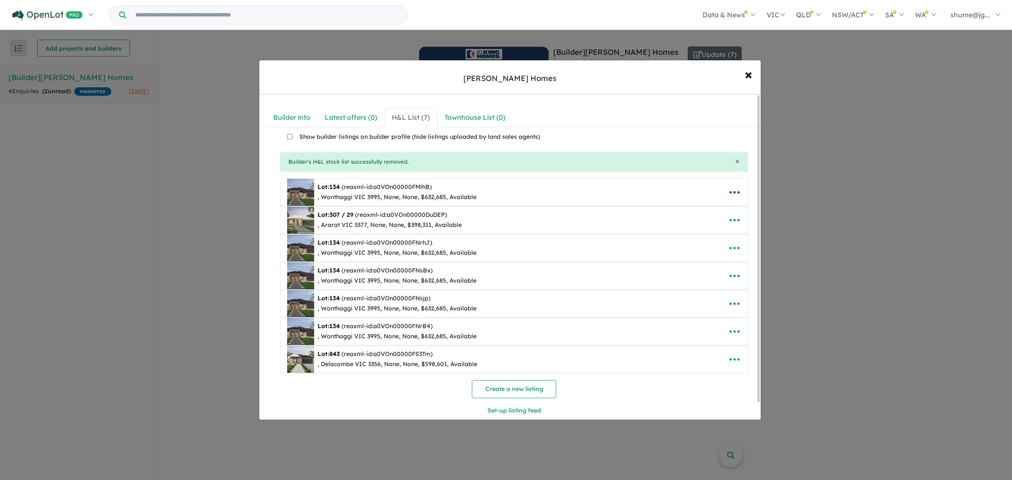
click at [728, 190] on icon "button" at bounding box center [734, 192] width 13 height 13
click at [702, 234] on link "Remove" at bounding box center [716, 232] width 62 height 19
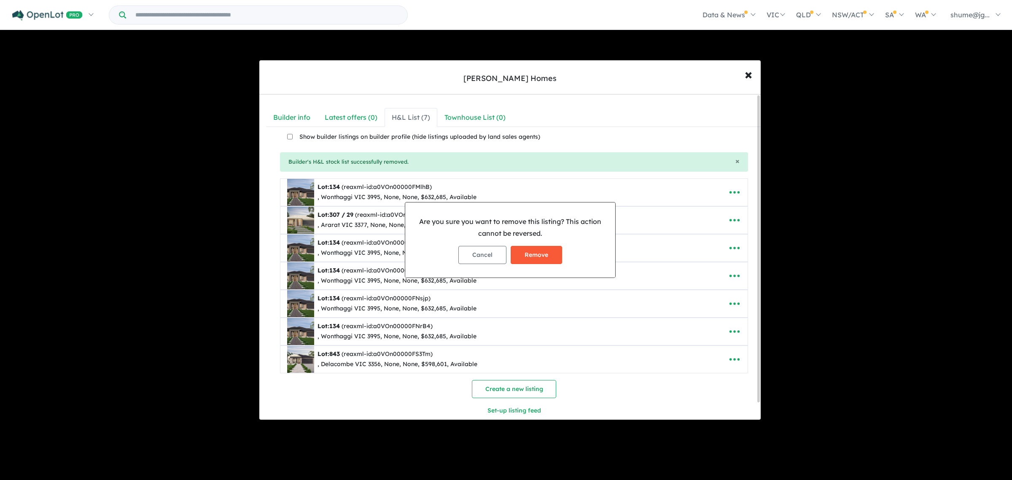
click at [539, 254] on button "Remove" at bounding box center [536, 255] width 51 height 18
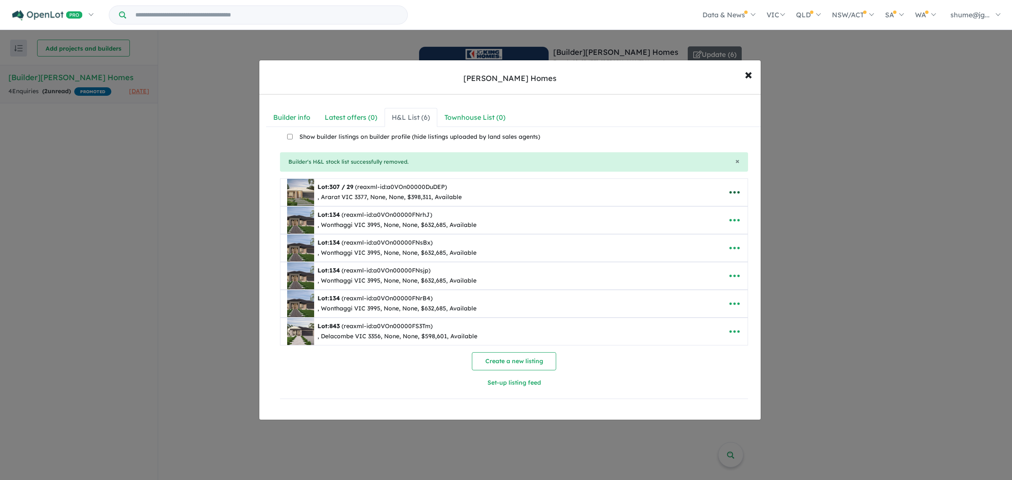
click at [739, 192] on icon "button" at bounding box center [734, 192] width 13 height 13
click at [699, 235] on link "Remove" at bounding box center [716, 232] width 62 height 19
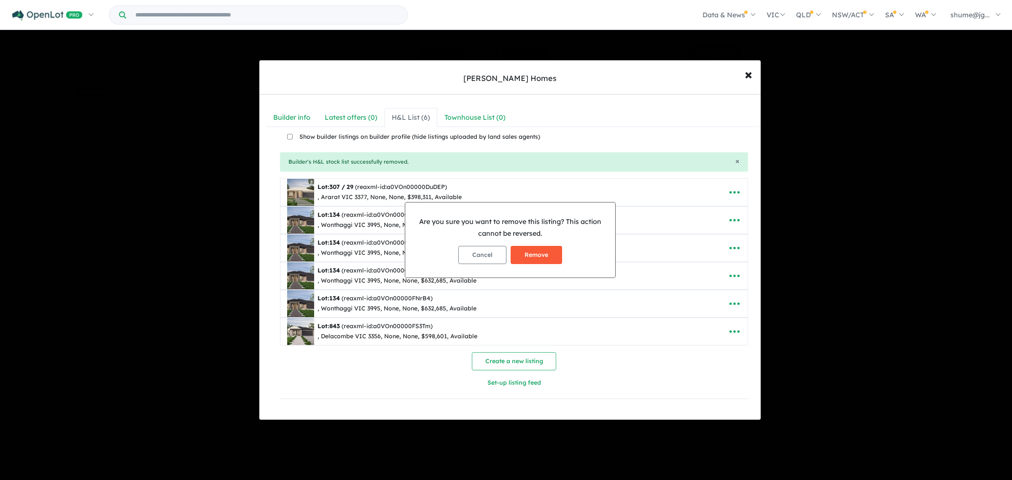
click at [543, 250] on button "Remove" at bounding box center [536, 255] width 51 height 18
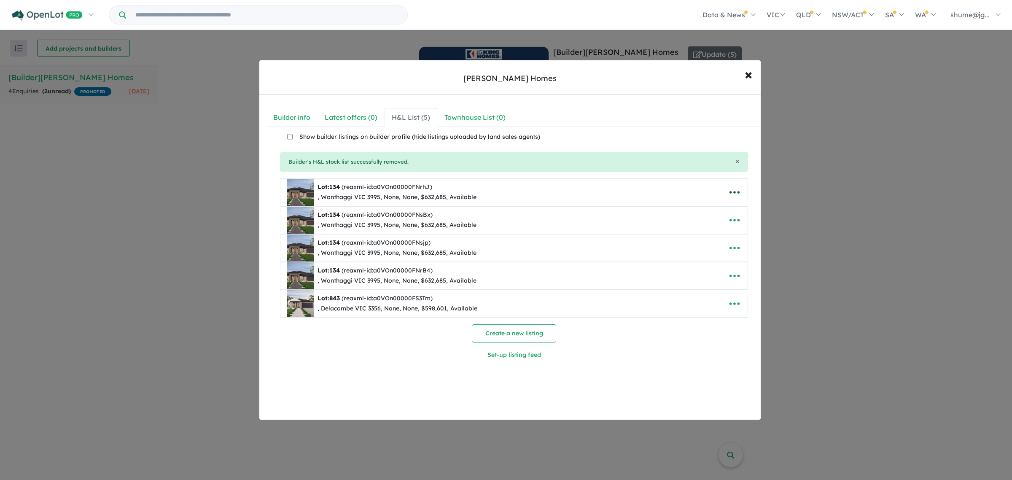
click at [738, 192] on icon "button" at bounding box center [734, 192] width 13 height 13
click at [700, 235] on link "Remove" at bounding box center [716, 232] width 62 height 19
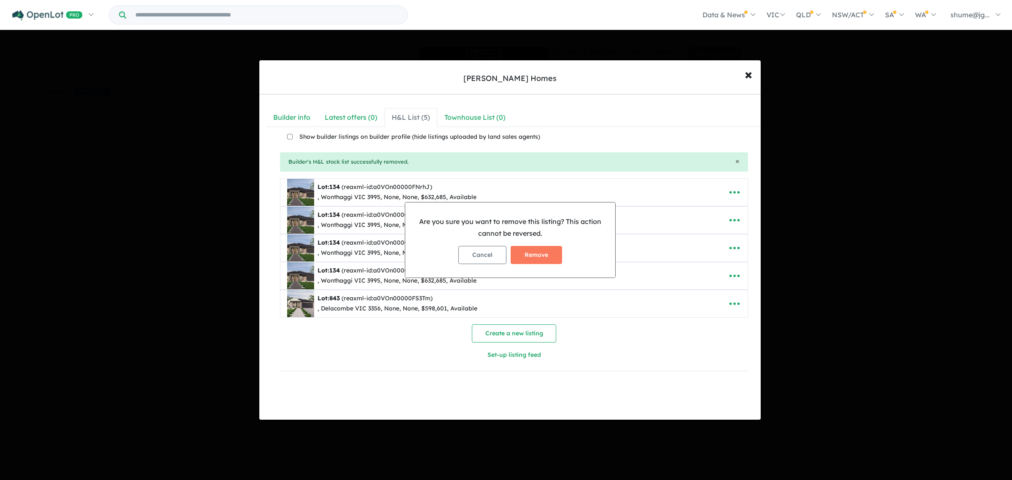
click at [538, 266] on div "Cancel Remove" at bounding box center [510, 255] width 196 height 32
click at [540, 260] on button "Remove" at bounding box center [536, 255] width 51 height 18
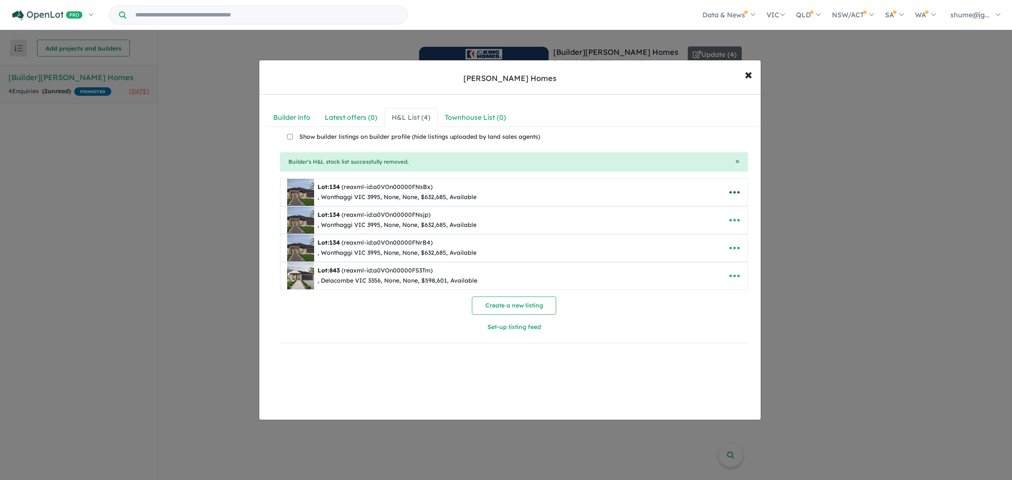
click at [731, 194] on icon "button" at bounding box center [734, 192] width 13 height 13
click at [703, 234] on link "Remove" at bounding box center [716, 232] width 62 height 19
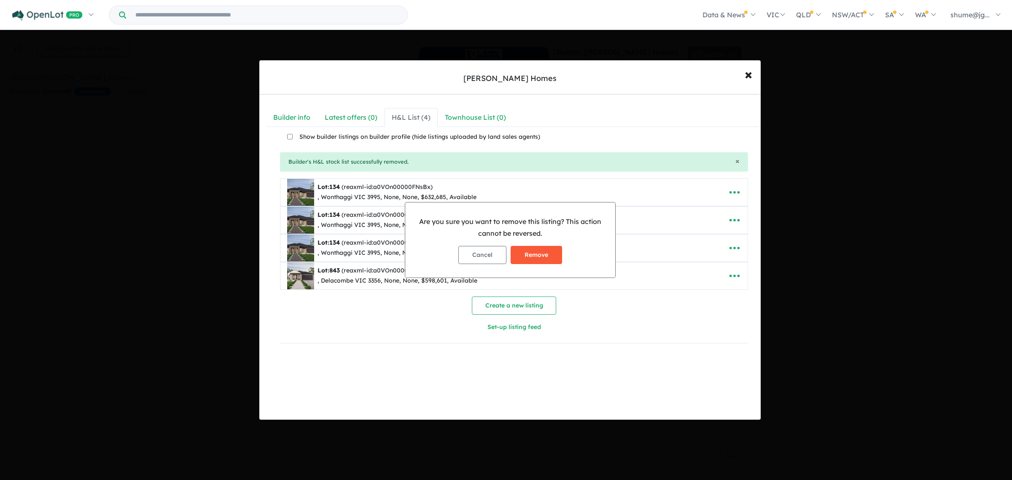
click at [537, 253] on button "Remove" at bounding box center [536, 255] width 51 height 18
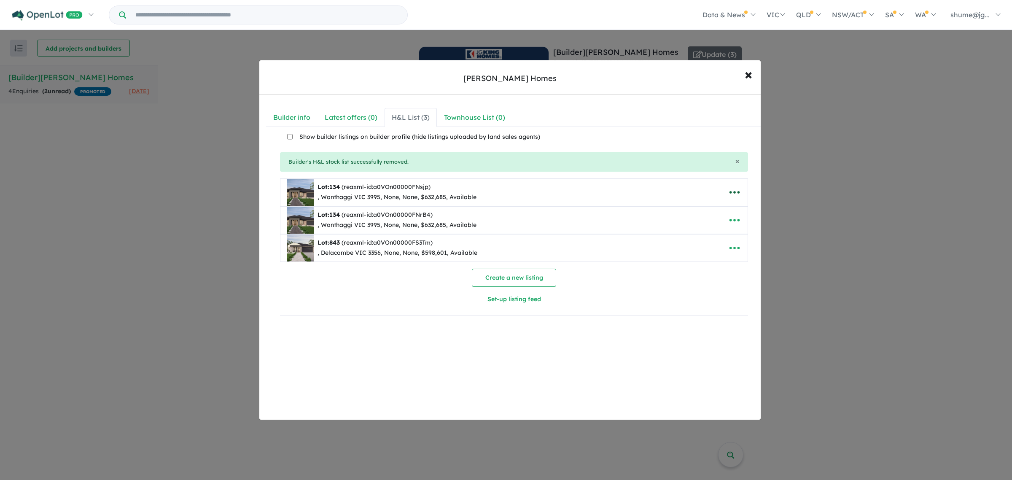
click at [738, 194] on icon "button" at bounding box center [734, 192] width 13 height 13
click at [705, 235] on link "Remove" at bounding box center [716, 232] width 62 height 19
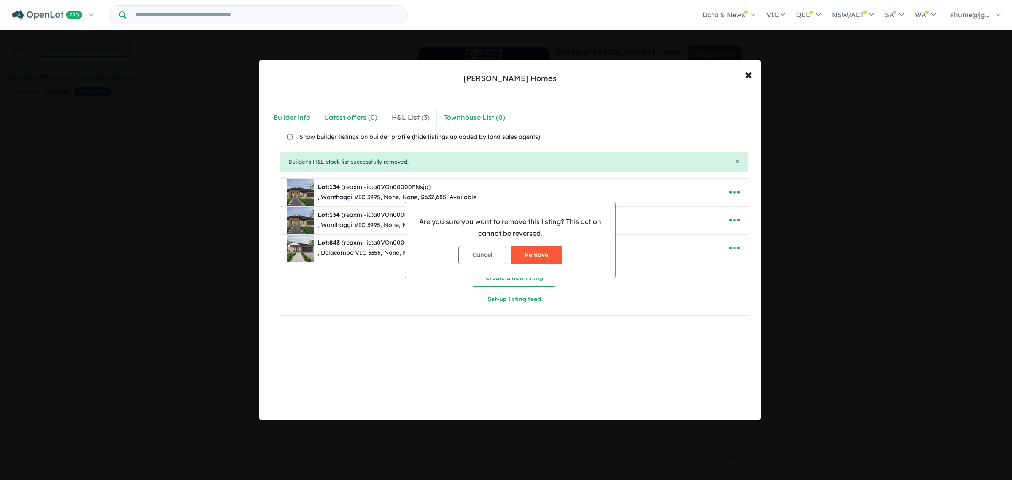
click at [534, 250] on button "Remove" at bounding box center [536, 255] width 51 height 18
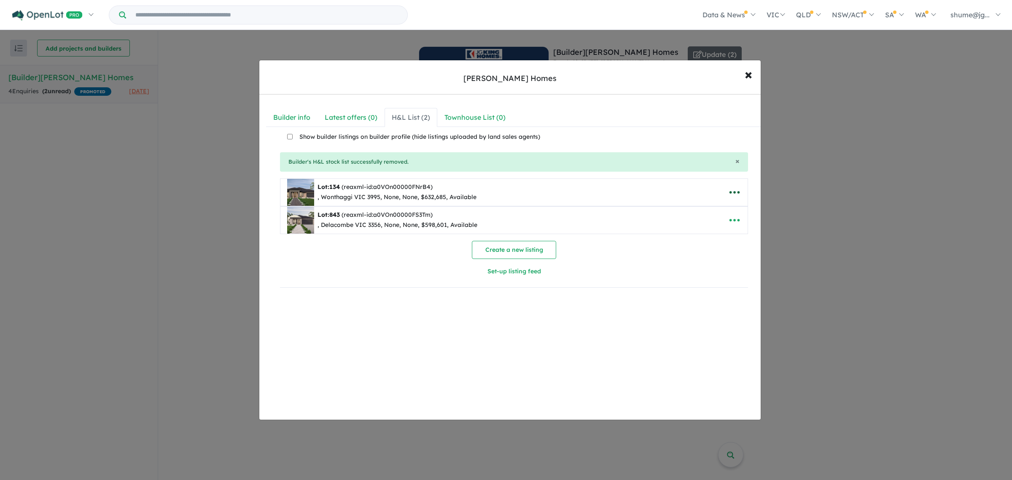
click at [737, 196] on icon "button" at bounding box center [734, 192] width 13 height 13
click at [690, 232] on link "Remove" at bounding box center [716, 232] width 62 height 19
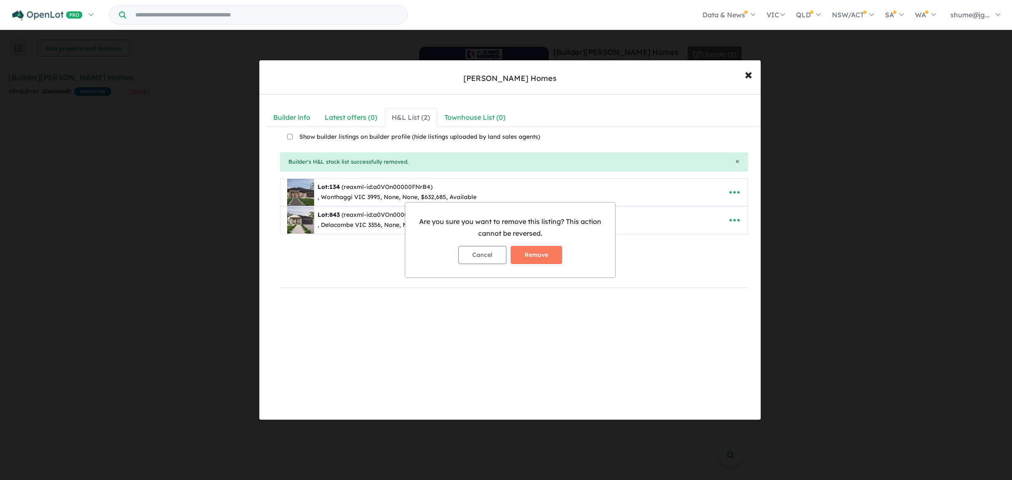
click at [536, 256] on button "Remove" at bounding box center [536, 255] width 51 height 18
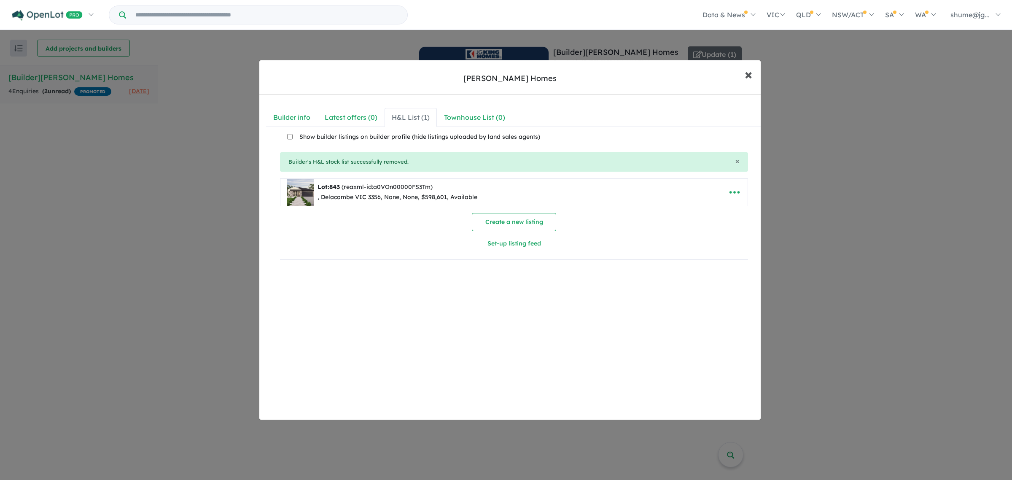
click at [747, 80] on span "×" at bounding box center [749, 74] width 8 height 18
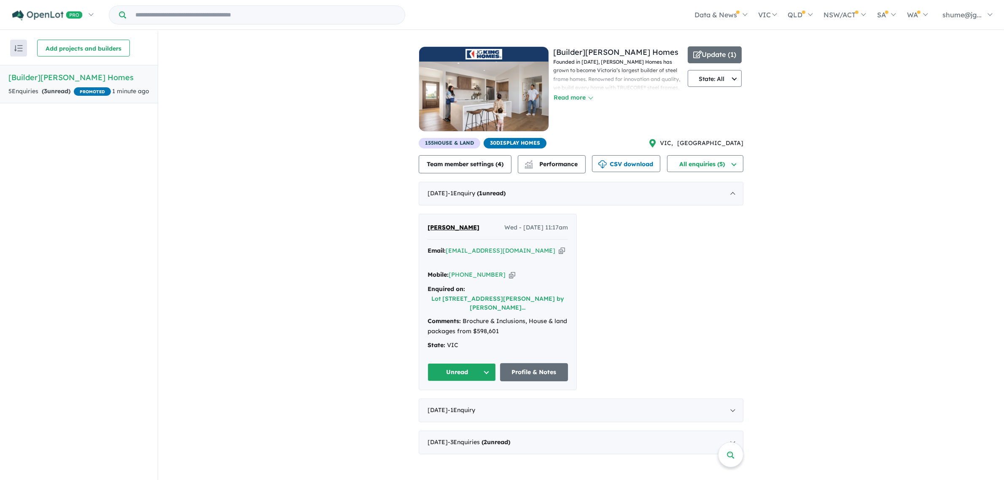
scroll to position [1, 0]
click at [489, 362] on button "Unread" at bounding box center [462, 371] width 68 height 18
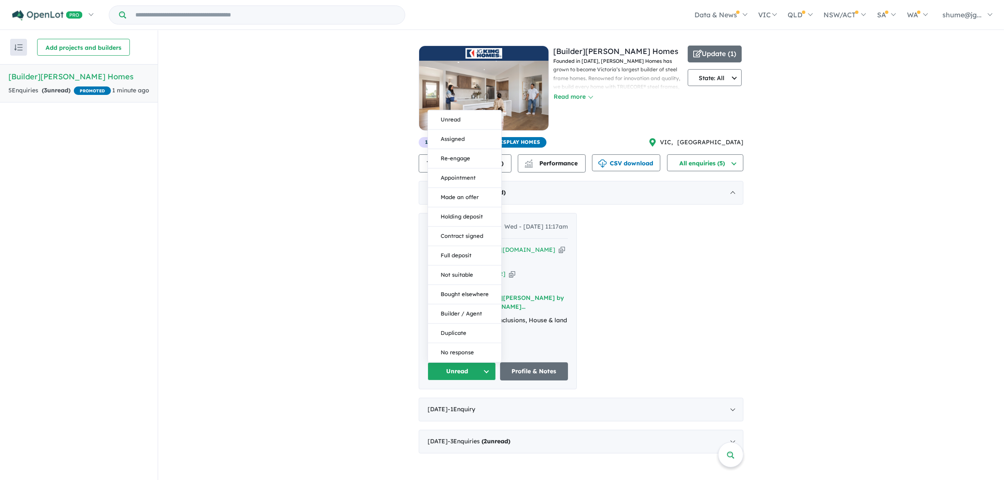
click at [686, 304] on div "Stephanie Hume Wed - 01/10/2025, 11:17am Email: stephaniehume@hotmail.com Copie…" at bounding box center [581, 301] width 325 height 176
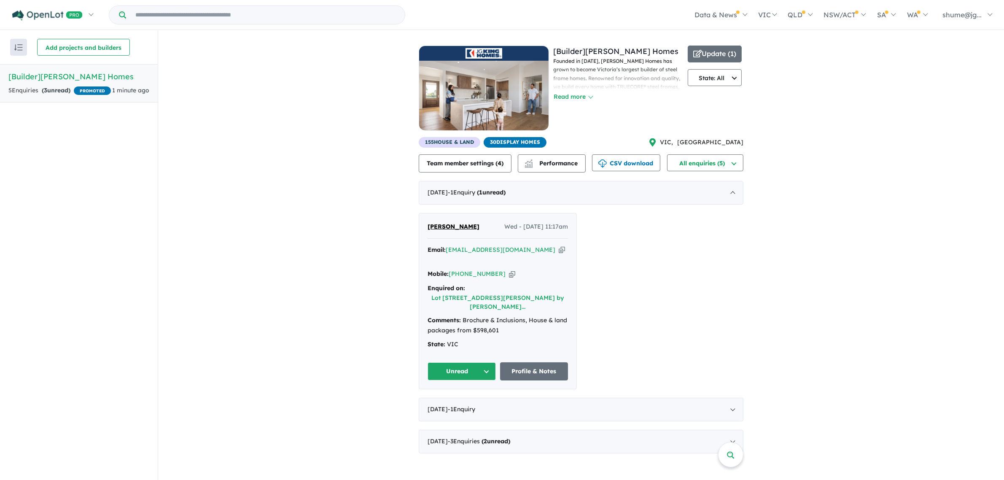
click at [455, 227] on span "[PERSON_NAME]" at bounding box center [454, 227] width 52 height 8
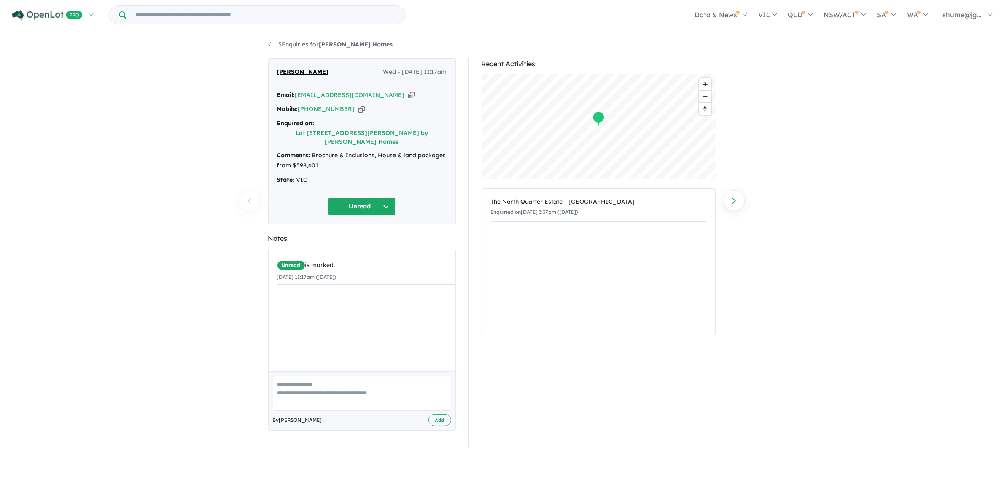
click at [282, 43] on link "5 Enquiries for [PERSON_NAME] Homes" at bounding box center [330, 44] width 125 height 8
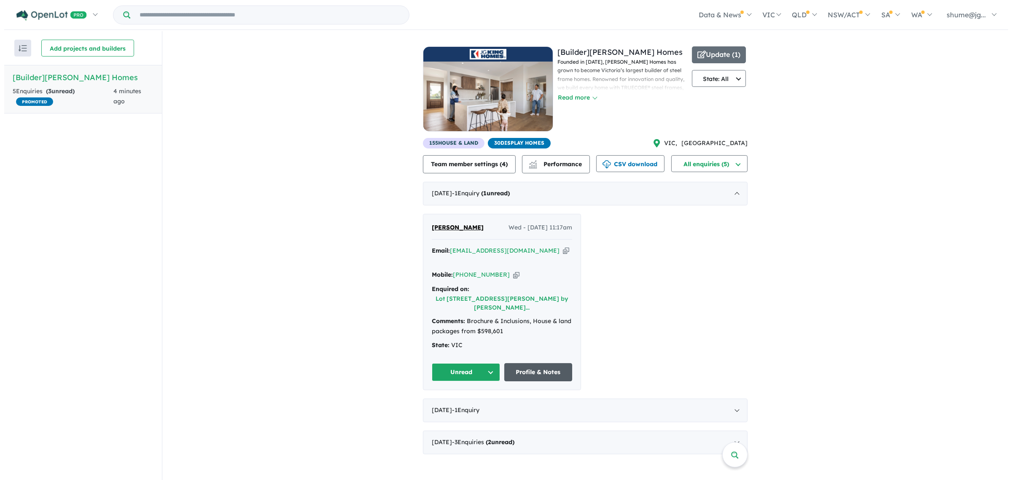
scroll to position [1, 0]
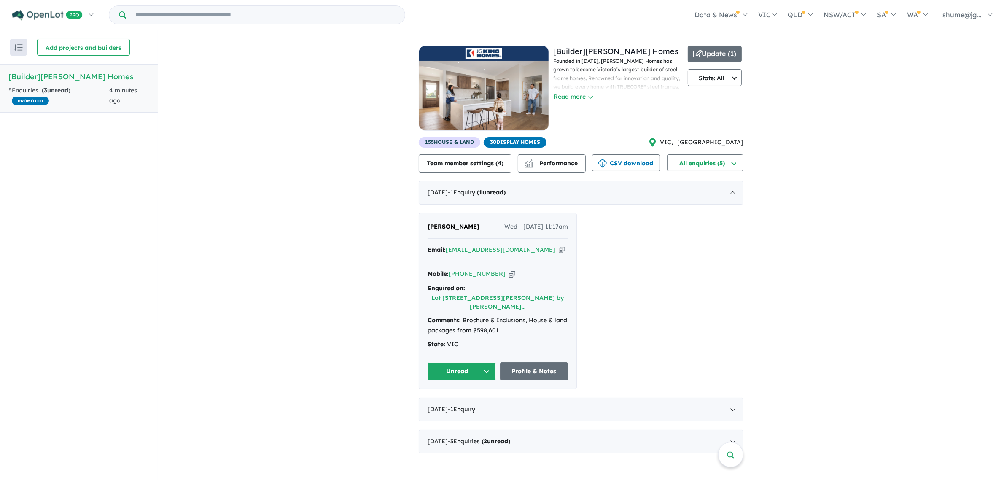
click at [730, 175] on div "View all builders in your account 5 Enquir ies ( 3 unread) PROMOTED 5 minutes a…" at bounding box center [581, 245] width 325 height 431
click at [737, 167] on button "All enquiries (5)" at bounding box center [705, 162] width 76 height 17
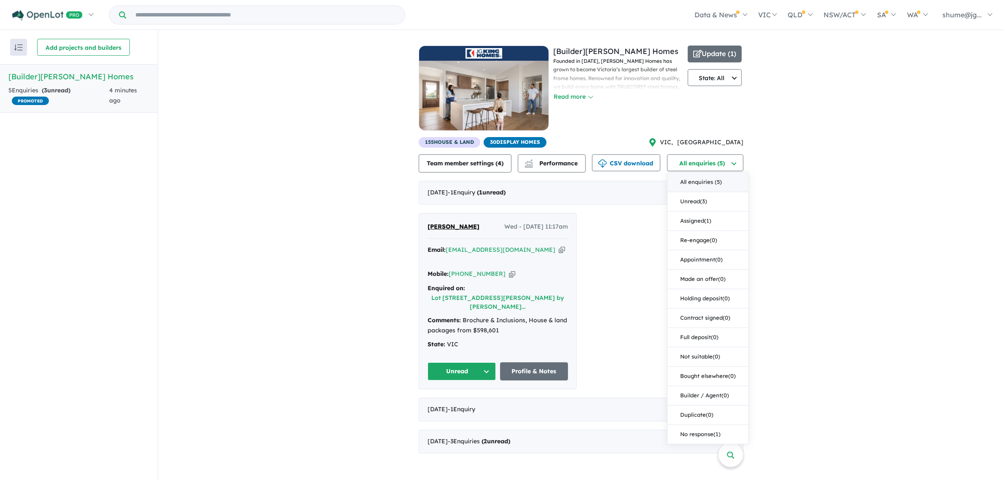
click at [915, 188] on div "View all builders in your account 5 Enquir ies ( 3 unread) PROMOTED 5 minutes a…" at bounding box center [581, 245] width 846 height 431
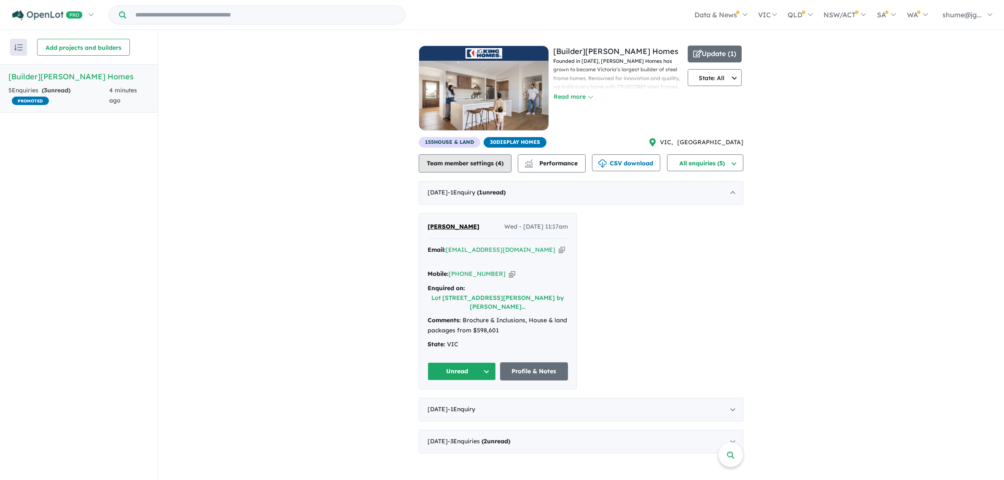
click at [505, 159] on button "Team member settings ( 4 )" at bounding box center [465, 163] width 93 height 18
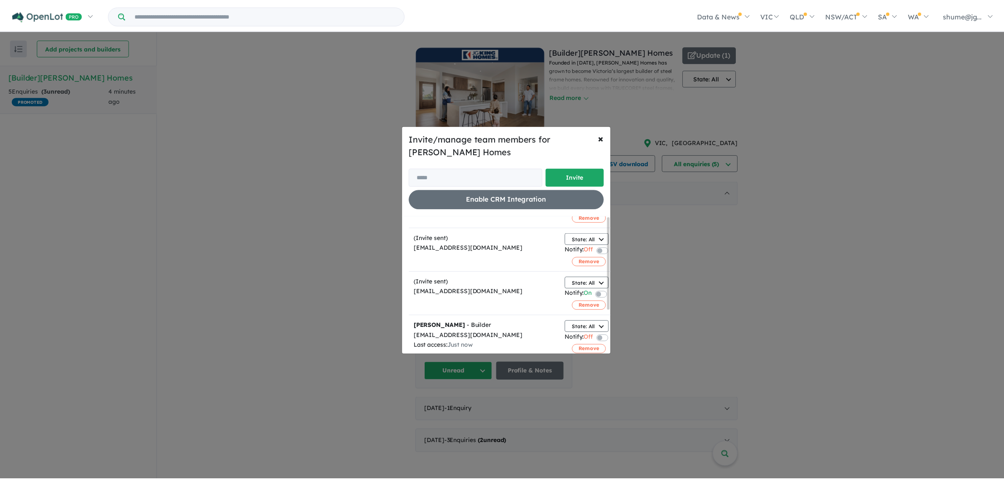
scroll to position [0, 0]
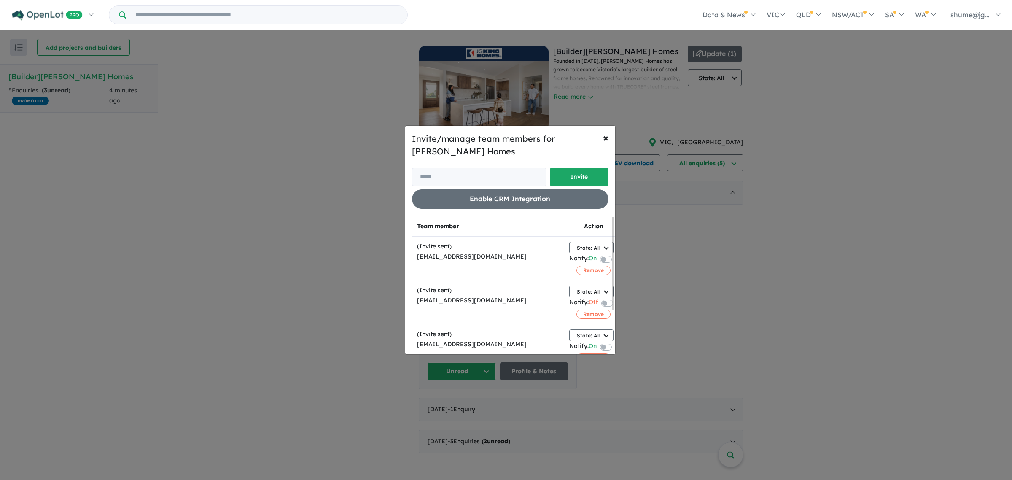
drag, startPoint x: 906, startPoint y: 304, endPoint x: 850, endPoint y: 210, distance: 109.7
click at [906, 298] on div "Invite/manage team members for JG King Homes Invite Enable CRM Integration × Cl…" at bounding box center [506, 240] width 1012 height 480
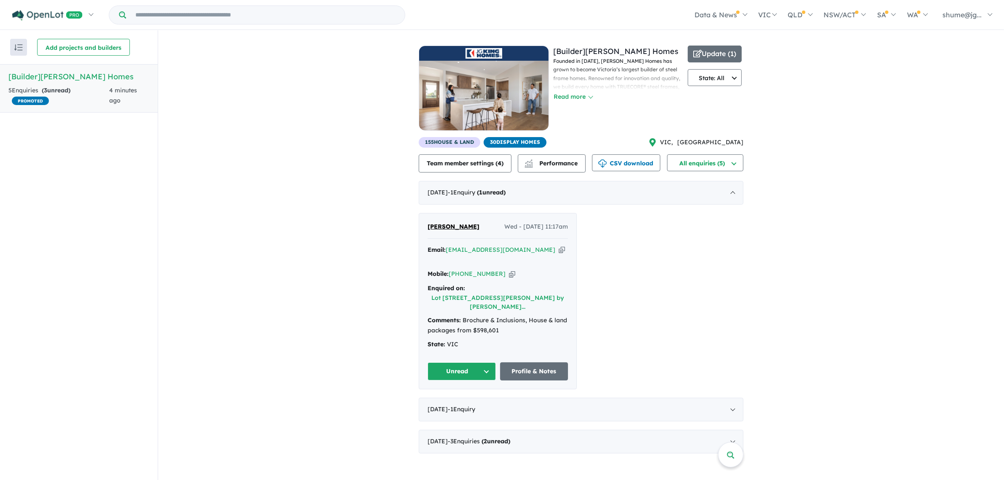
click at [469, 362] on button "Unread" at bounding box center [462, 371] width 68 height 18
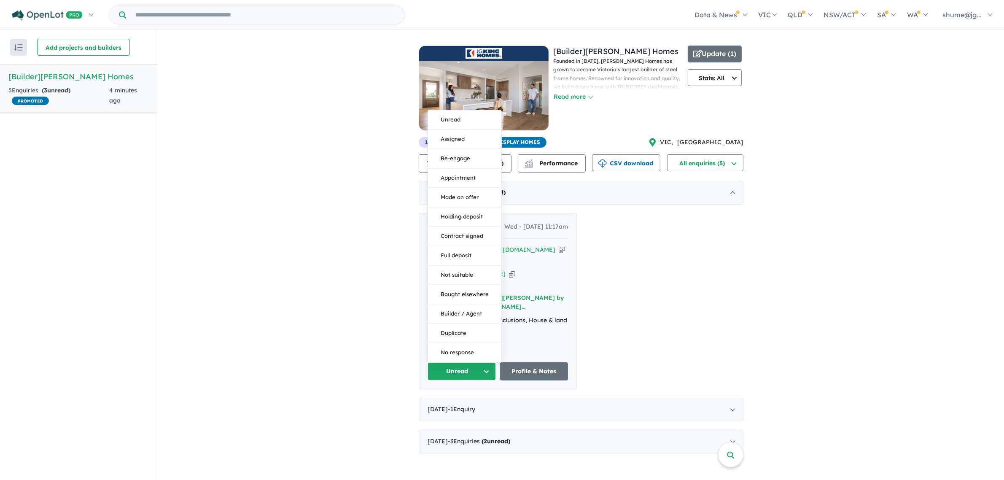
click at [608, 289] on div "Stephanie Hume Wed - 01/10/2025, 11:17am Email: stephaniehume@hotmail.com Copie…" at bounding box center [581, 301] width 325 height 176
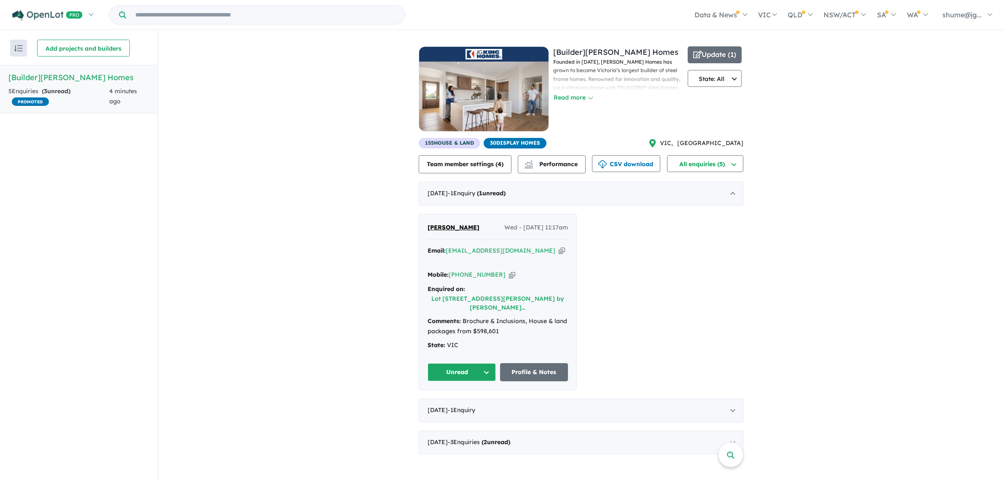
scroll to position [1, 0]
drag, startPoint x: 487, startPoint y: 348, endPoint x: 492, endPoint y: 336, distance: 13.2
click at [486, 362] on button "Unread" at bounding box center [462, 371] width 68 height 18
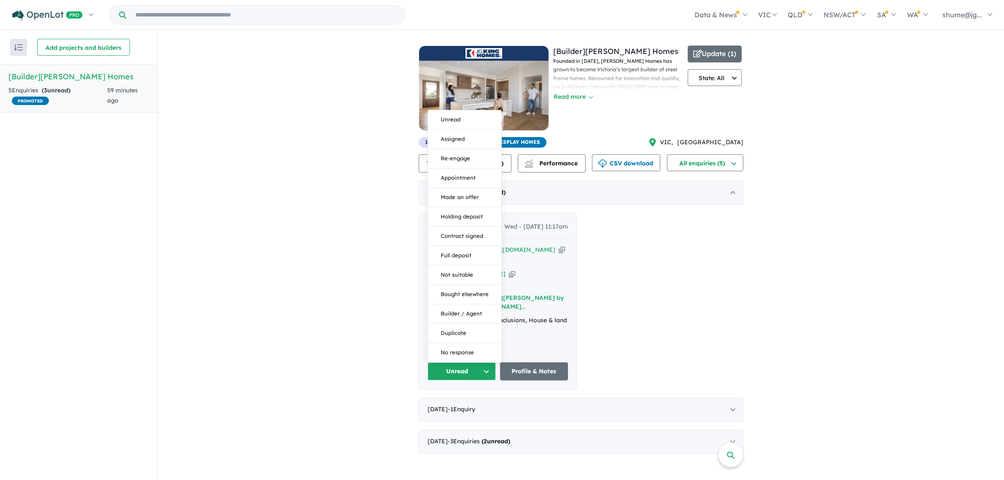
click at [487, 362] on button "Unread" at bounding box center [462, 371] width 68 height 18
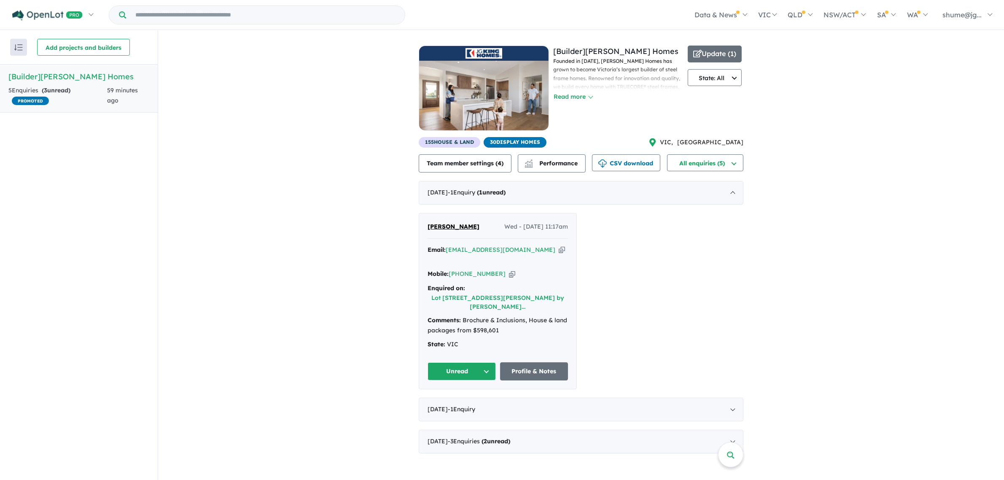
click at [487, 362] on button "Unread" at bounding box center [462, 371] width 68 height 18
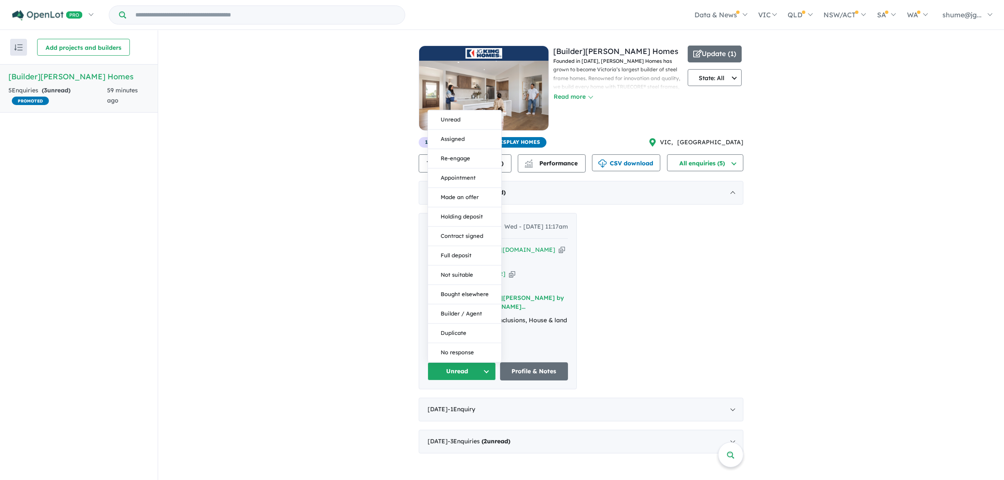
drag, startPoint x: 665, startPoint y: 288, endPoint x: 625, endPoint y: 289, distance: 39.7
click at [665, 288] on div "Stephanie Hume Wed - 01/10/2025, 11:17am Email: stephaniehume@hotmail.com Copie…" at bounding box center [581, 301] width 325 height 176
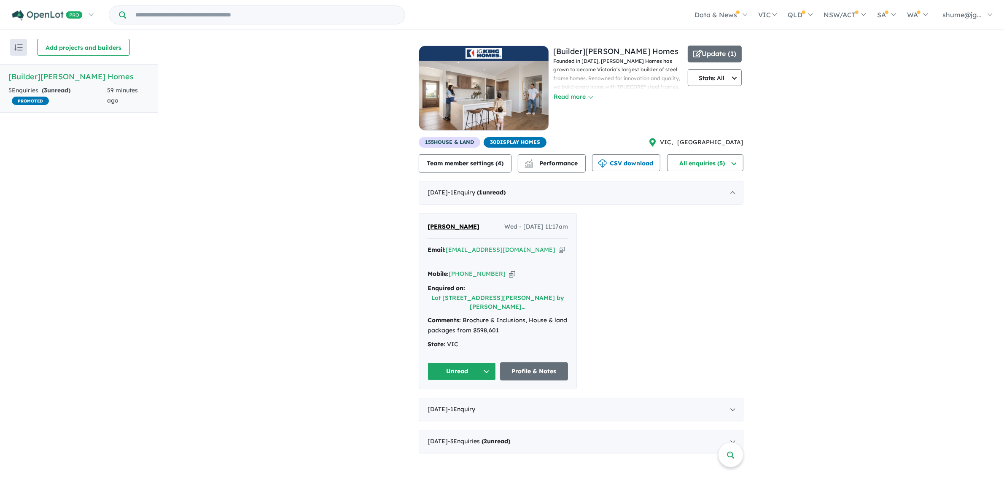
click at [480, 227] on div "Stephanie Hume Wed - 01/10/2025, 11:17am" at bounding box center [498, 230] width 140 height 17
click at [460, 204] on div "October 2025 - 1 Enquir y ( 1 unread)" at bounding box center [581, 193] width 325 height 24
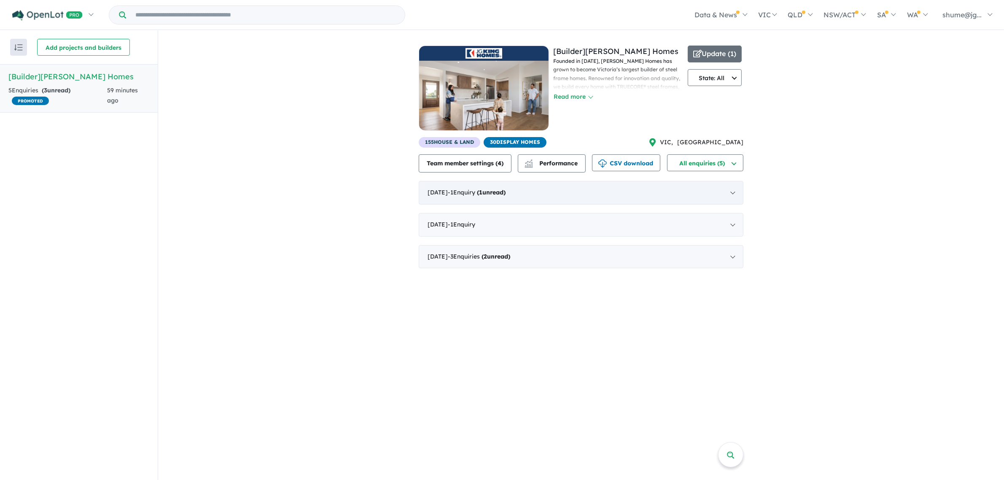
click at [486, 194] on span "- 1 Enquir y ( 1 unread)" at bounding box center [477, 192] width 58 height 8
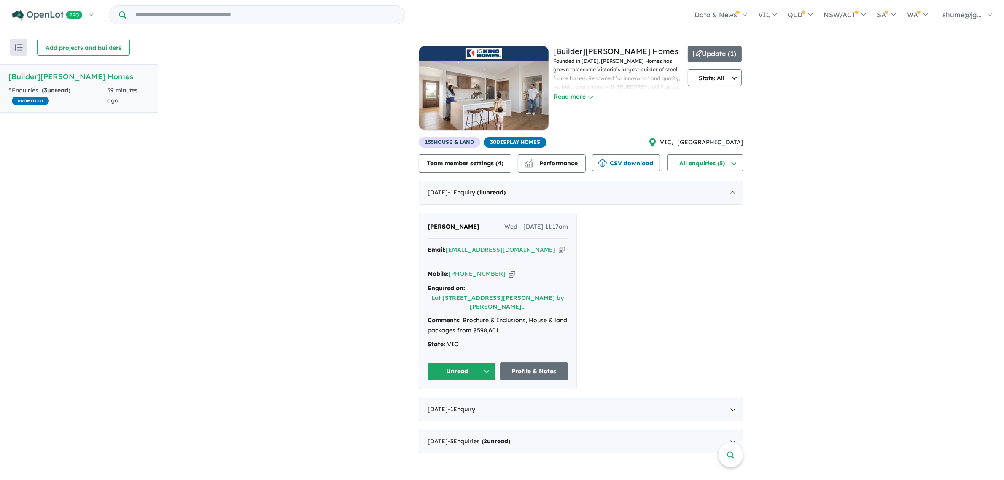
drag, startPoint x: 516, startPoint y: 227, endPoint x: 530, endPoint y: 229, distance: 13.7
click at [517, 227] on span "Wed - [DATE] 11:17am" at bounding box center [536, 227] width 64 height 10
click at [431, 225] on span "[PERSON_NAME]" at bounding box center [454, 227] width 52 height 8
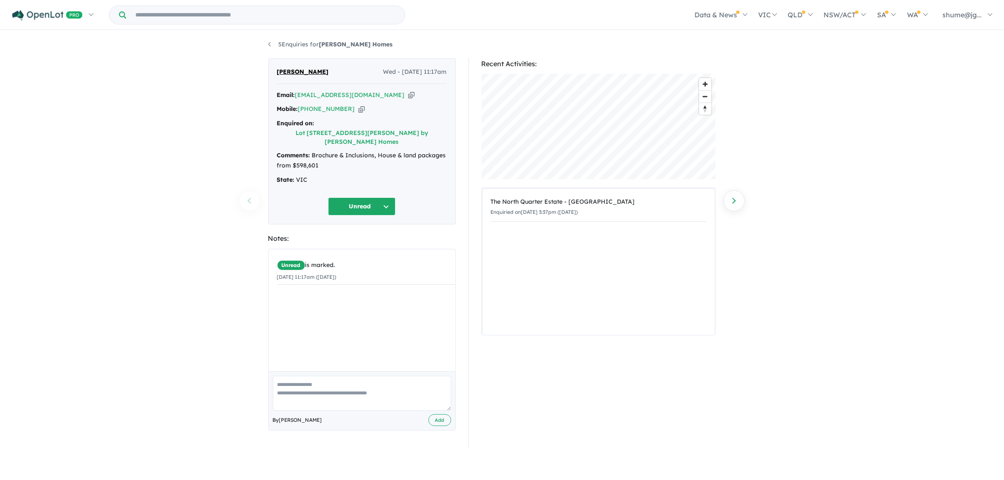
click at [388, 197] on button "Unread" at bounding box center [361, 206] width 67 height 18
click at [366, 236] on button "Assigned" at bounding box center [364, 245] width 73 height 19
click at [446, 285] on span "×" at bounding box center [448, 293] width 5 height 16
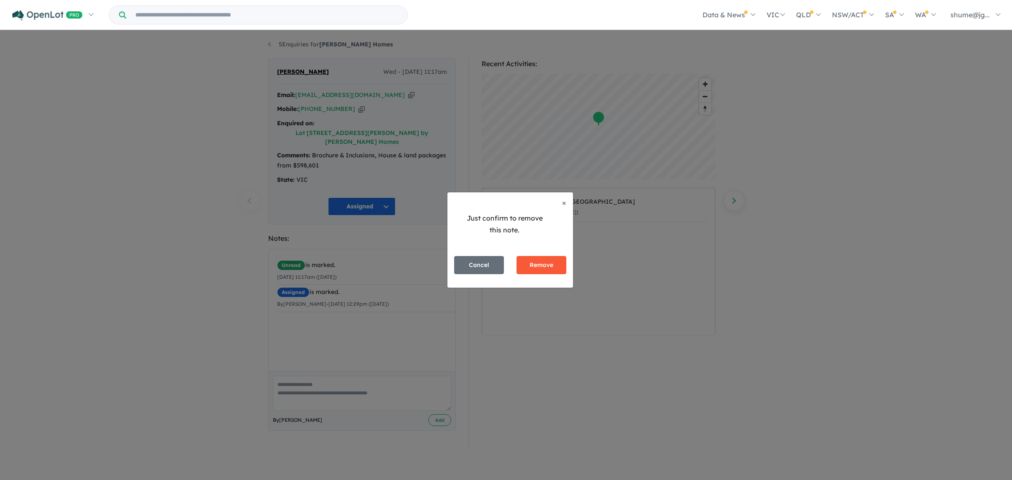
click at [552, 266] on button "Remove" at bounding box center [541, 265] width 50 height 18
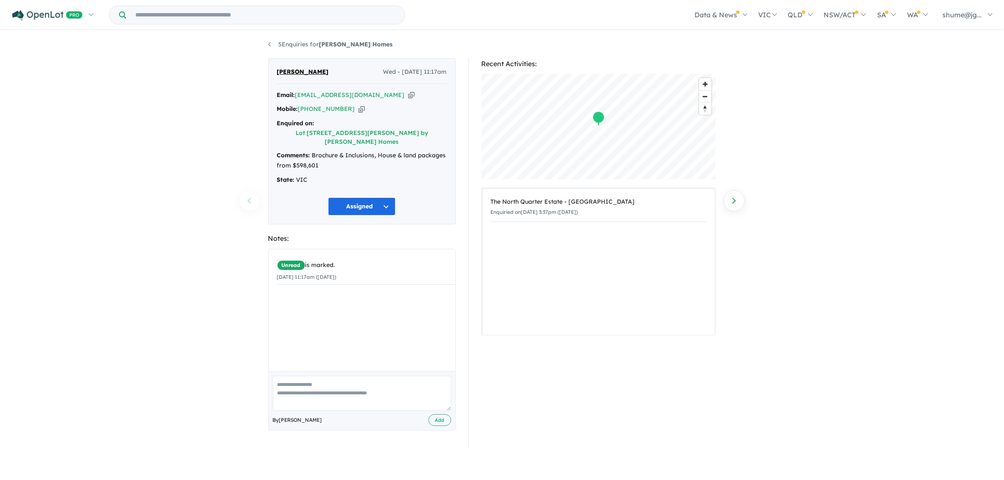
click at [397, 197] on div "Assigned Unread Assigned Re-engage Appointment Made an offer Holding deposit Co…" at bounding box center [362, 206] width 170 height 18
click at [384, 197] on button "Assigned" at bounding box center [361, 206] width 67 height 18
click at [358, 217] on button "Unread" at bounding box center [364, 226] width 73 height 19
click at [268, 42] on li "5 Enquiries for JG King Homes" at bounding box center [330, 44] width 125 height 10
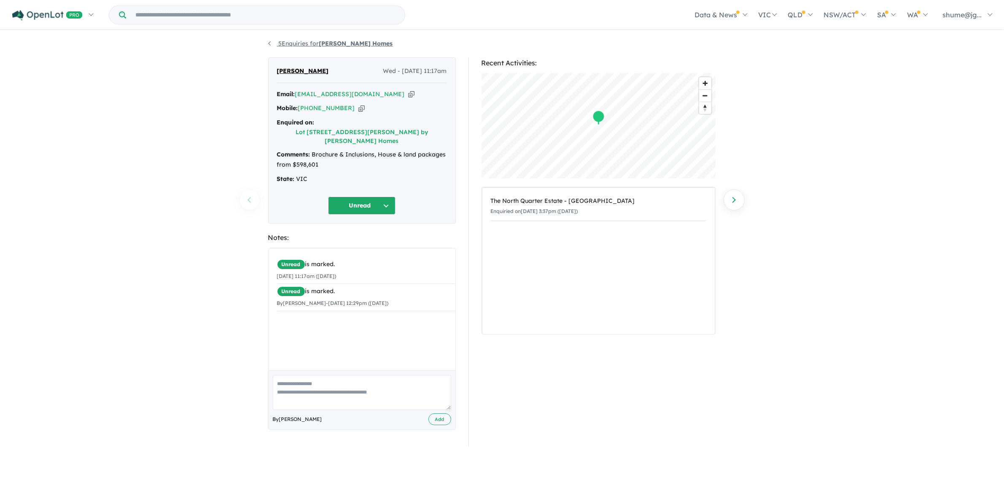
click at [274, 41] on link "5 Enquiries for JG King Homes" at bounding box center [330, 44] width 125 height 8
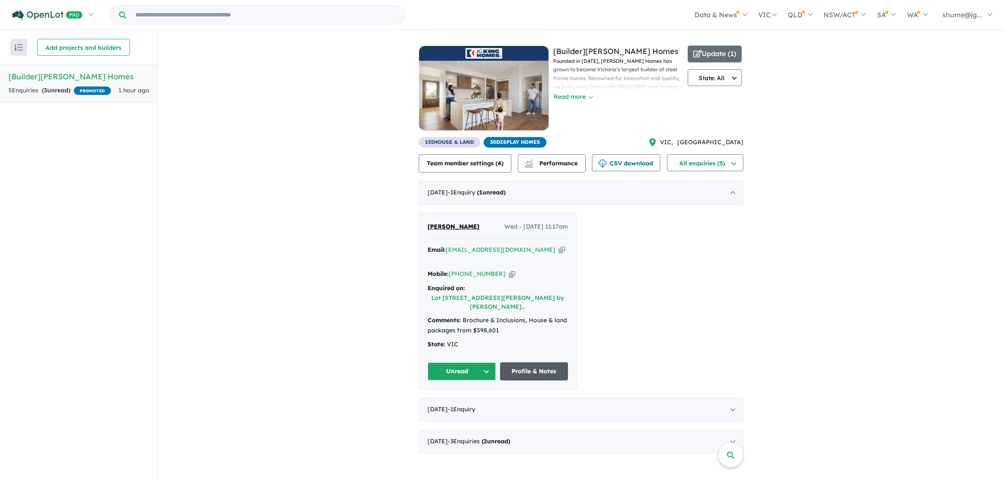
click at [513, 362] on link "Profile & Notes" at bounding box center [534, 371] width 68 height 18
